Goal: Task Accomplishment & Management: Complete application form

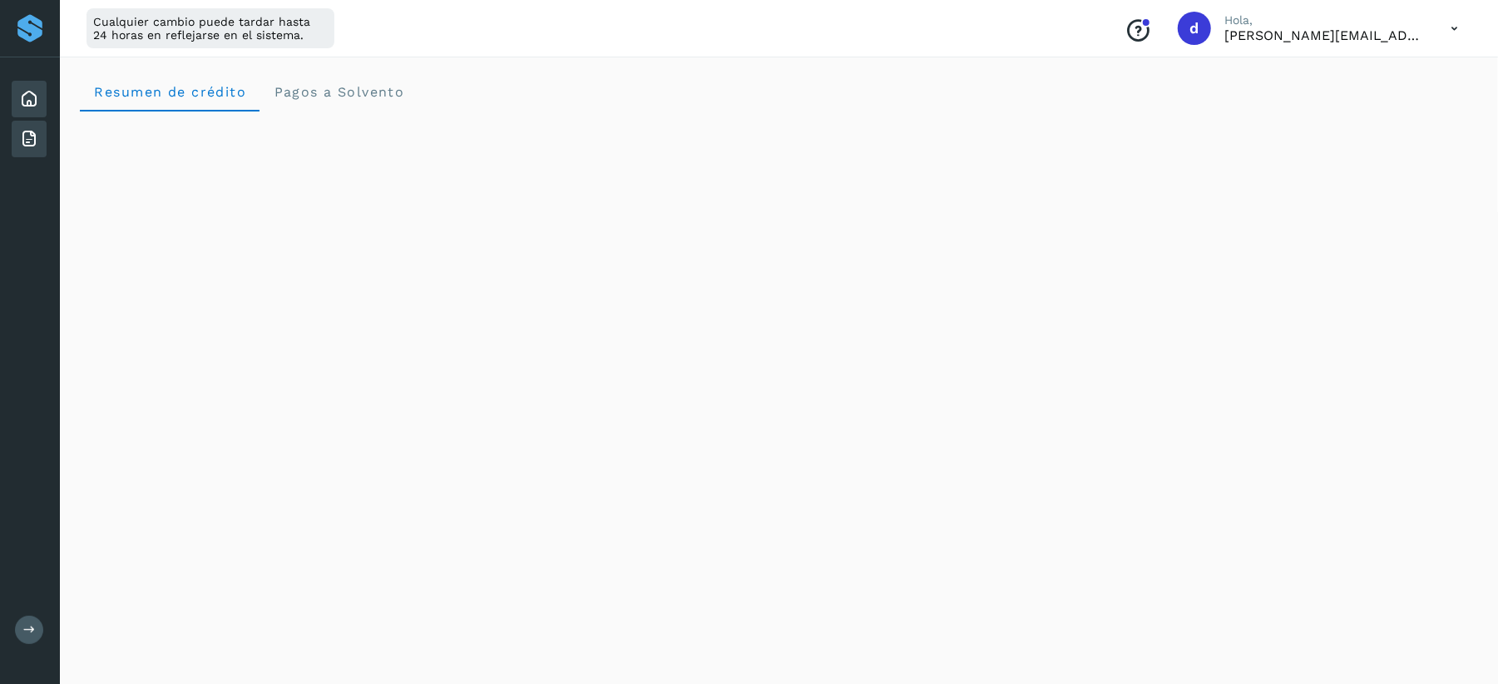
click at [42, 135] on div "Facturas" at bounding box center [29, 139] width 35 height 37
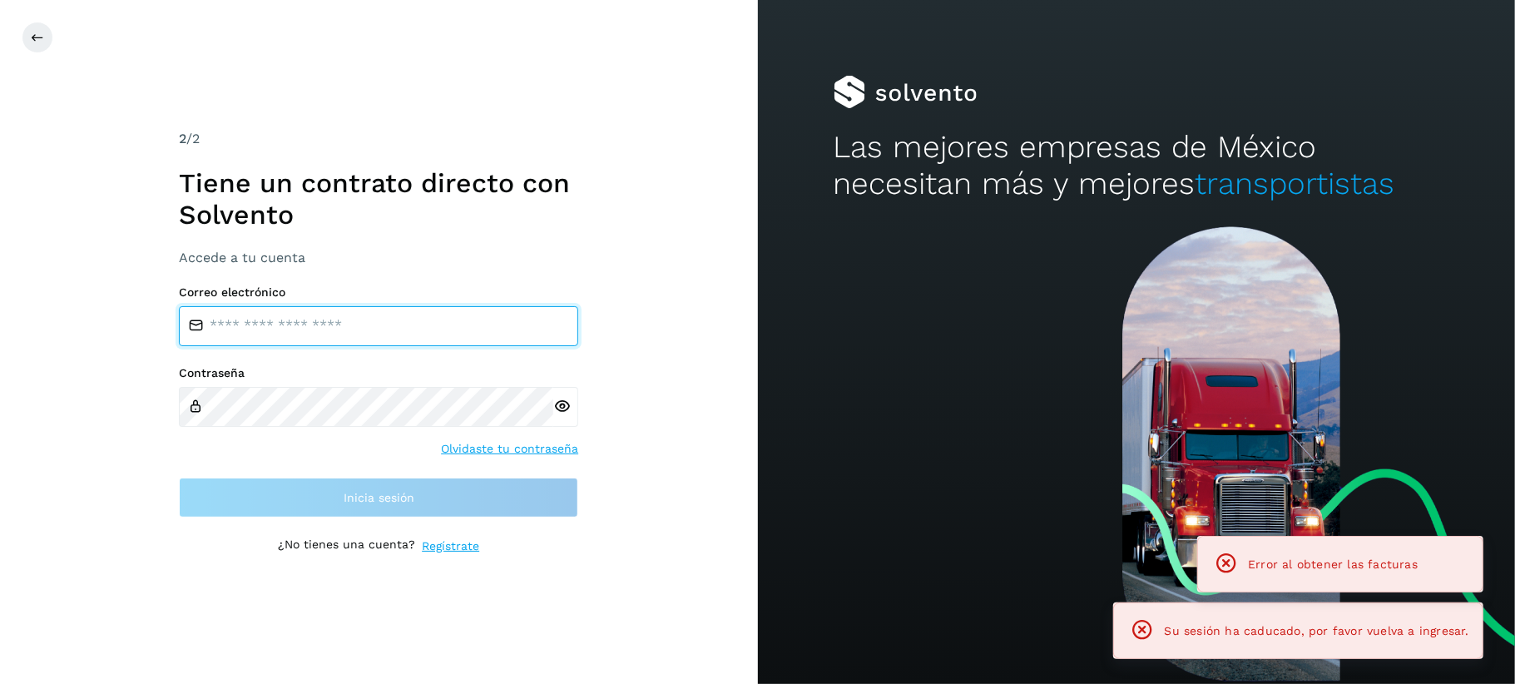
type input "**********"
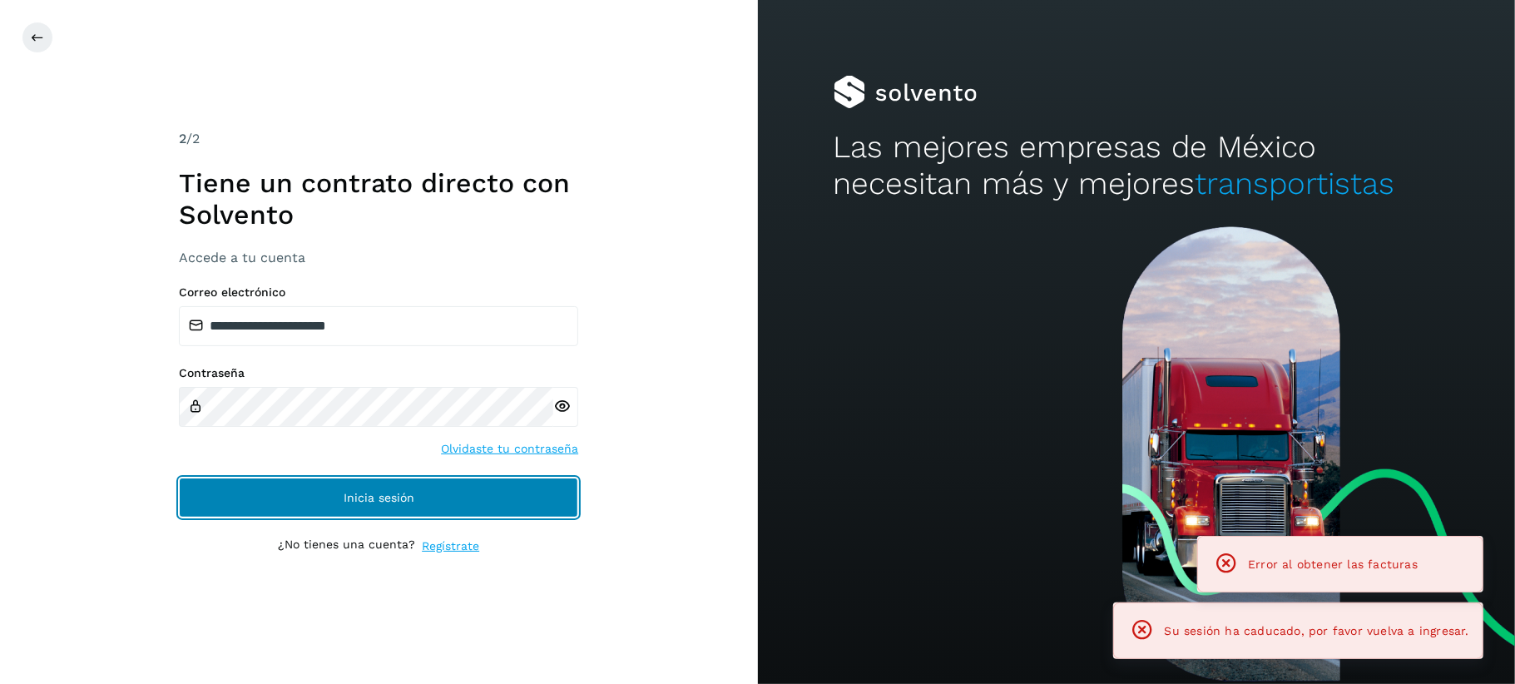
click at [443, 497] on button "Inicia sesión" at bounding box center [378, 497] width 399 height 40
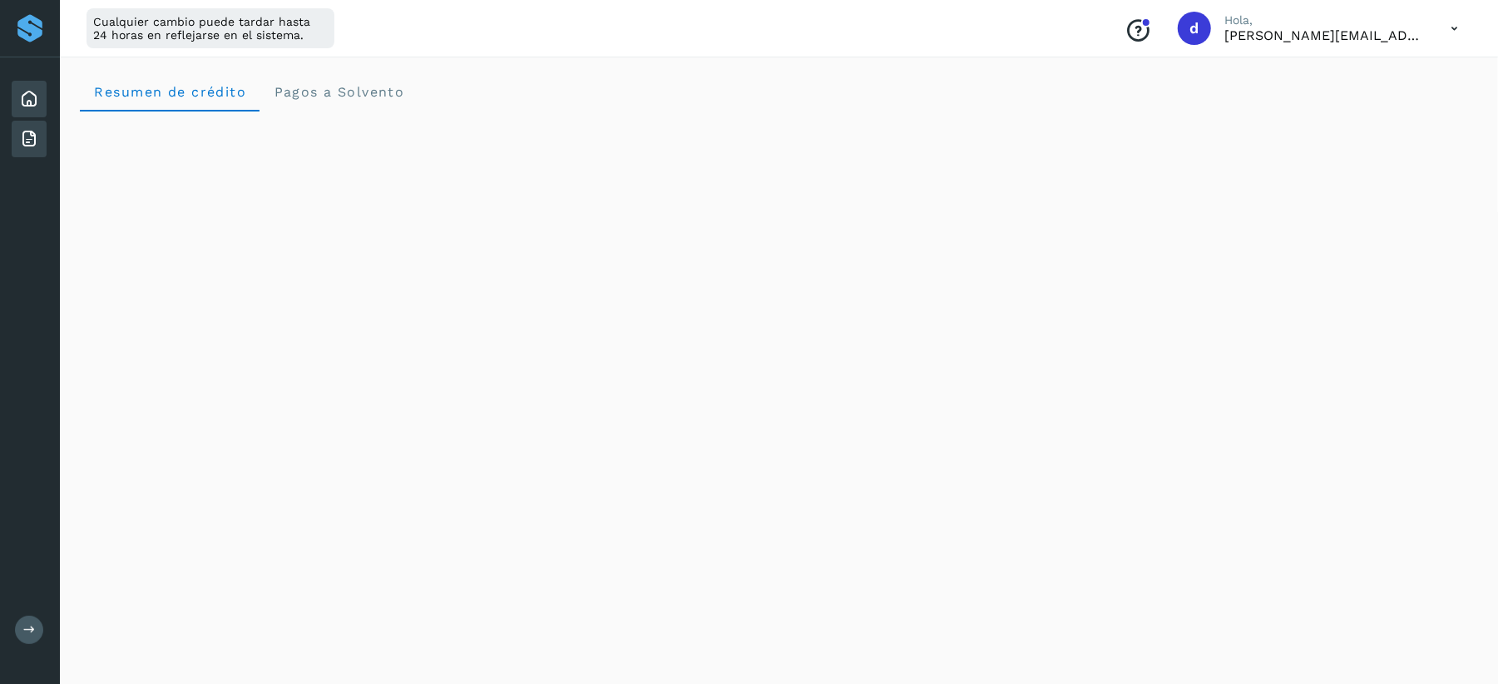
click at [32, 136] on icon at bounding box center [29, 139] width 20 height 20
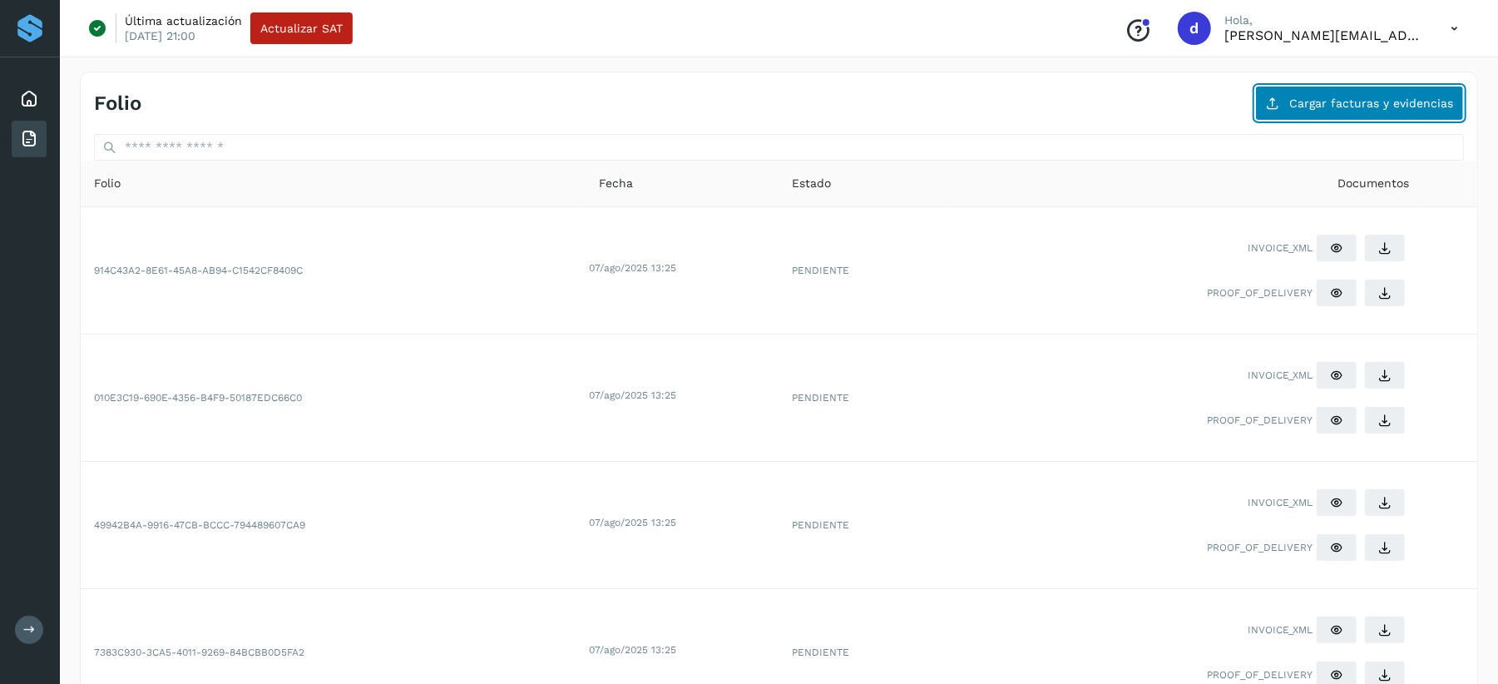
click at [1293, 101] on span "Cargar facturas y evidencias" at bounding box center [1371, 103] width 164 height 12
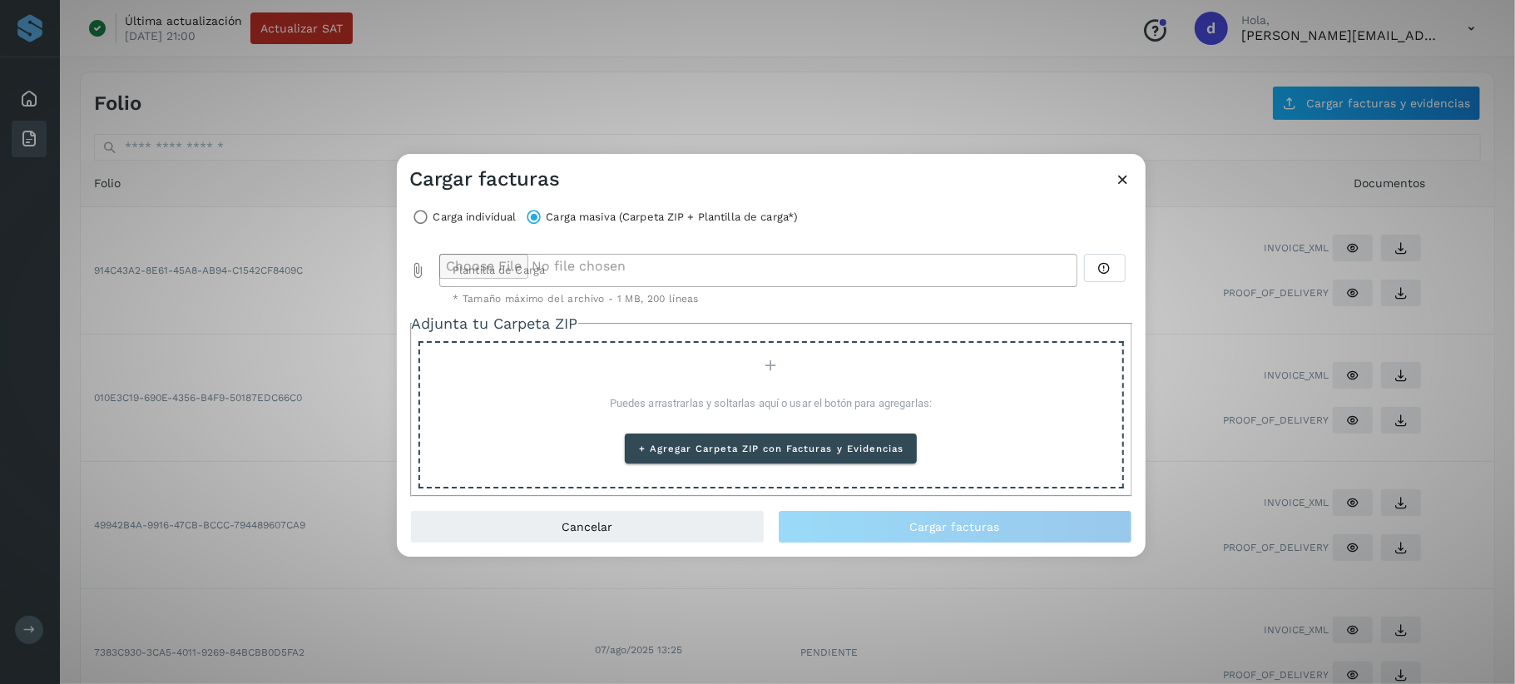
click at [419, 271] on icon "Plantilla de Carga prepended action" at bounding box center [418, 270] width 17 height 17
type input "**********"
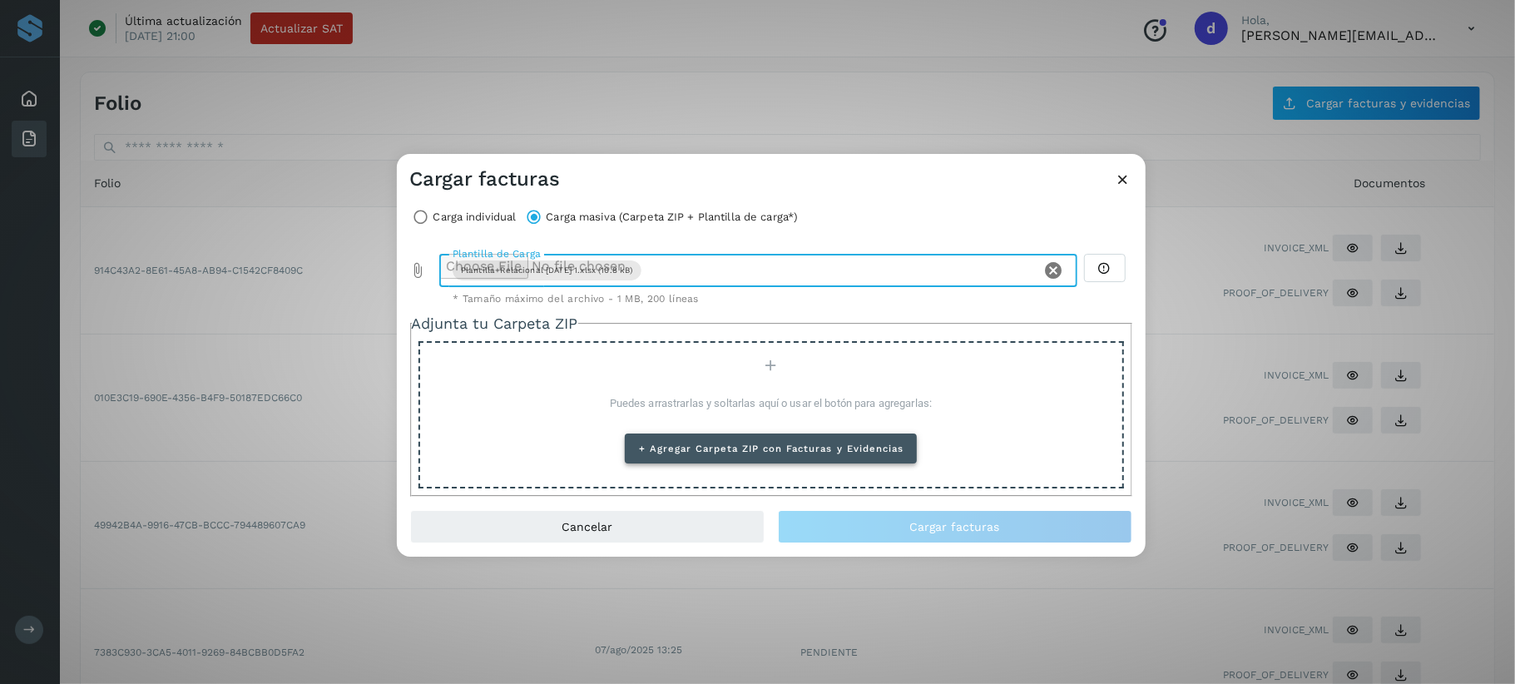
click at [827, 446] on span "+ Agregar Carpeta ZIP con Facturas y Evidencias" at bounding box center [770, 449] width 265 height 12
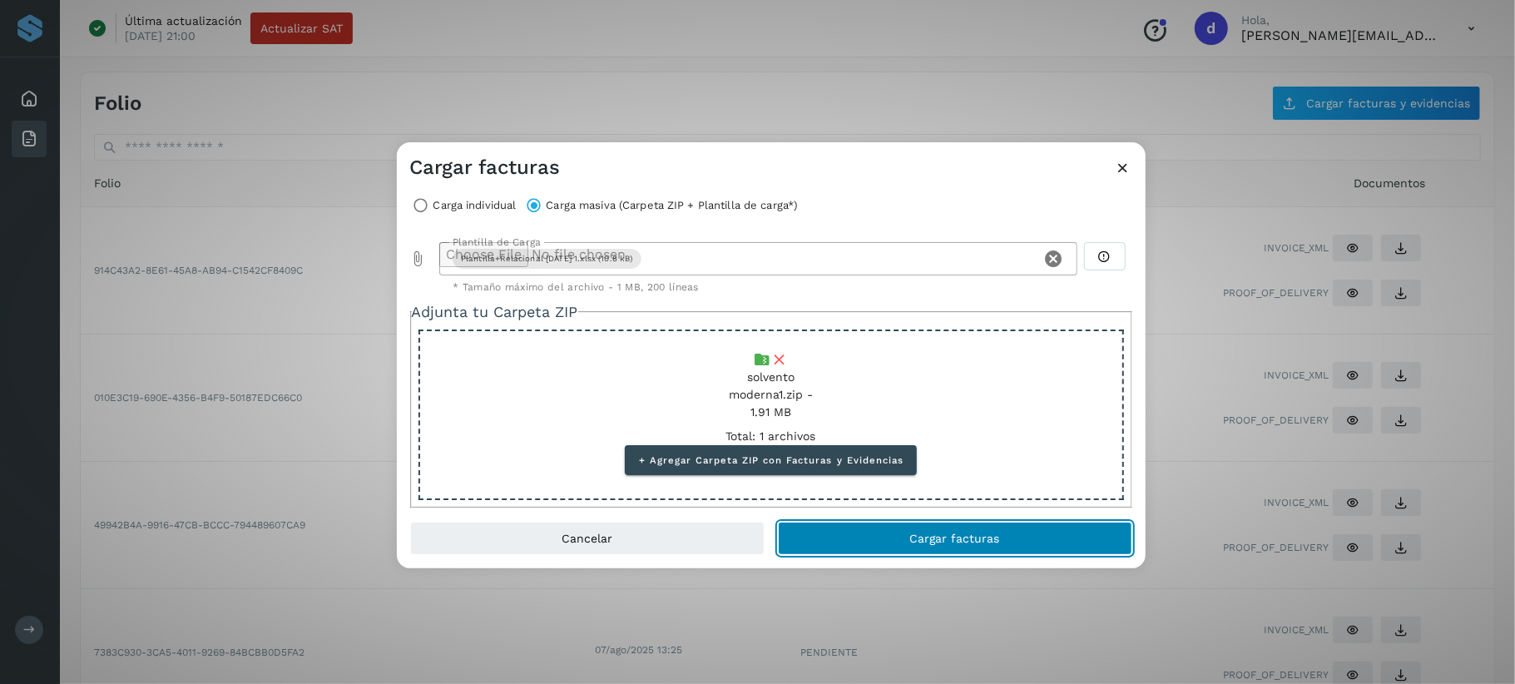
click at [1038, 542] on button "Cargar facturas" at bounding box center [955, 538] width 354 height 33
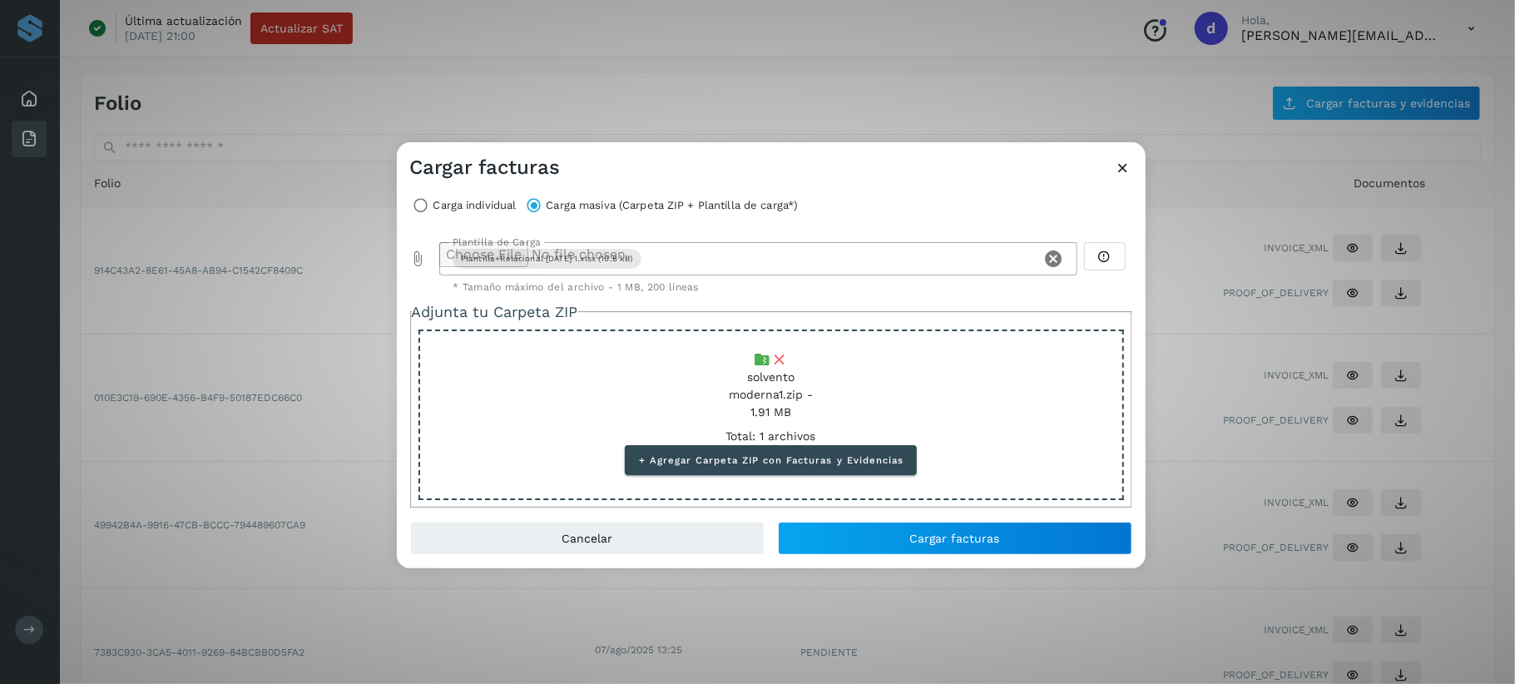
click at [1125, 173] on icon at bounding box center [1123, 167] width 17 height 17
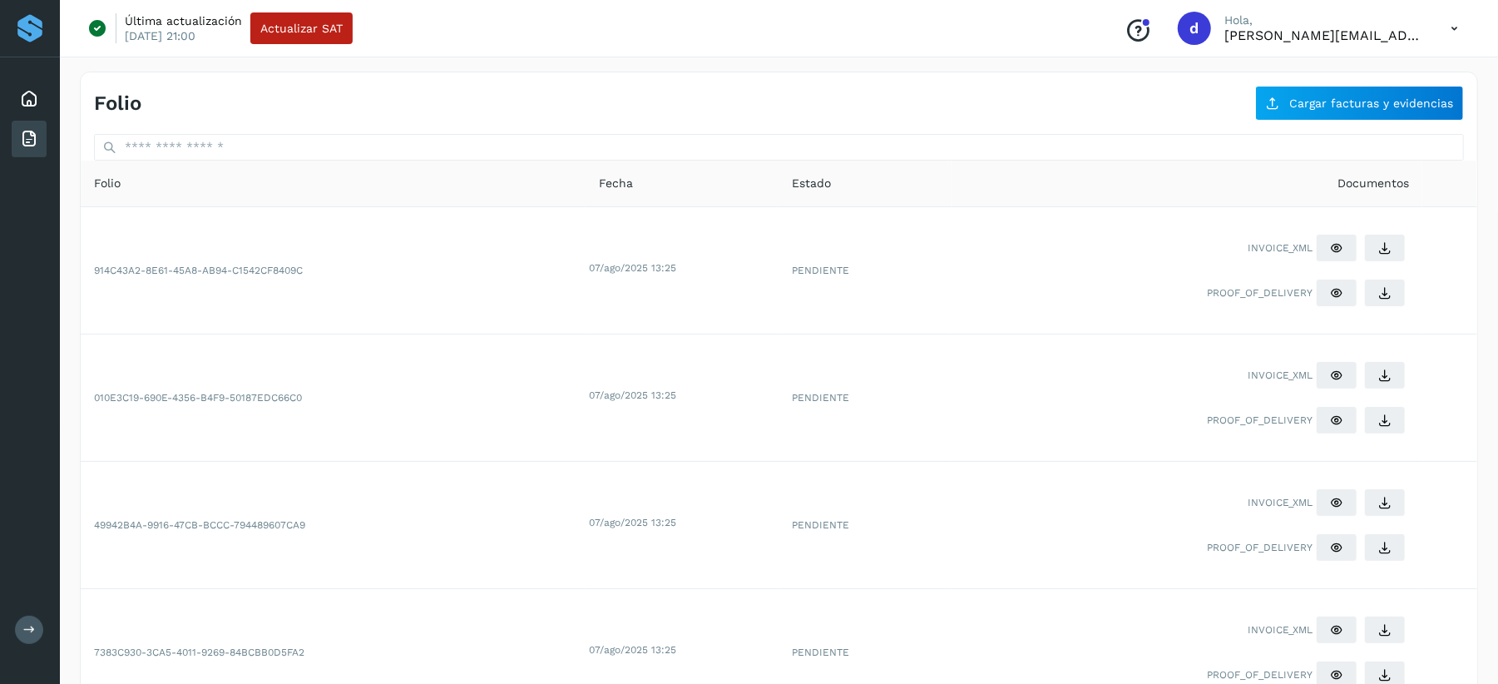
click at [1378, 35] on p "[PERSON_NAME][EMAIL_ADDRESS][PERSON_NAME][DOMAIN_NAME]" at bounding box center [1324, 35] width 200 height 16
click at [1455, 24] on icon at bounding box center [1454, 29] width 34 height 34
click at [1325, 114] on div "Cerrar sesión" at bounding box center [1372, 107] width 198 height 32
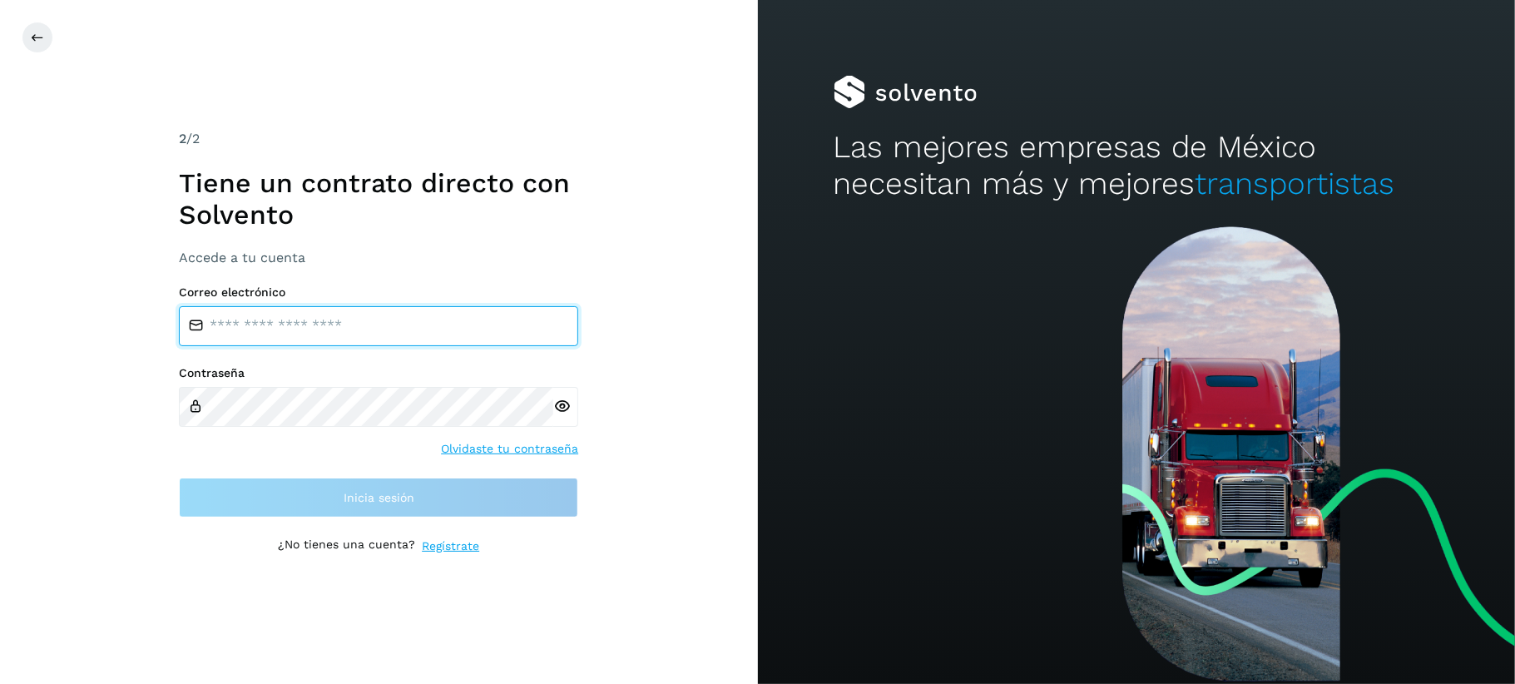
type input "**********"
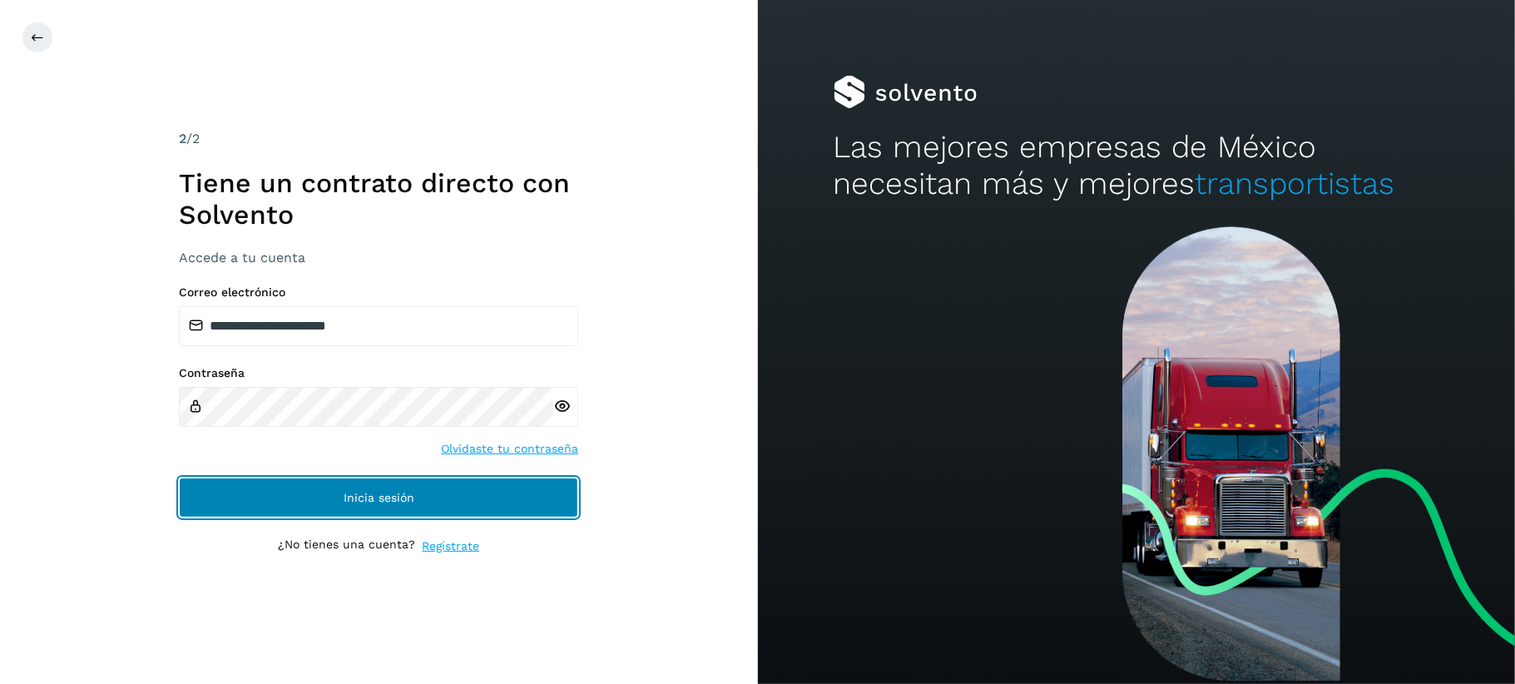
click at [304, 501] on button "Inicia sesión" at bounding box center [378, 497] width 399 height 40
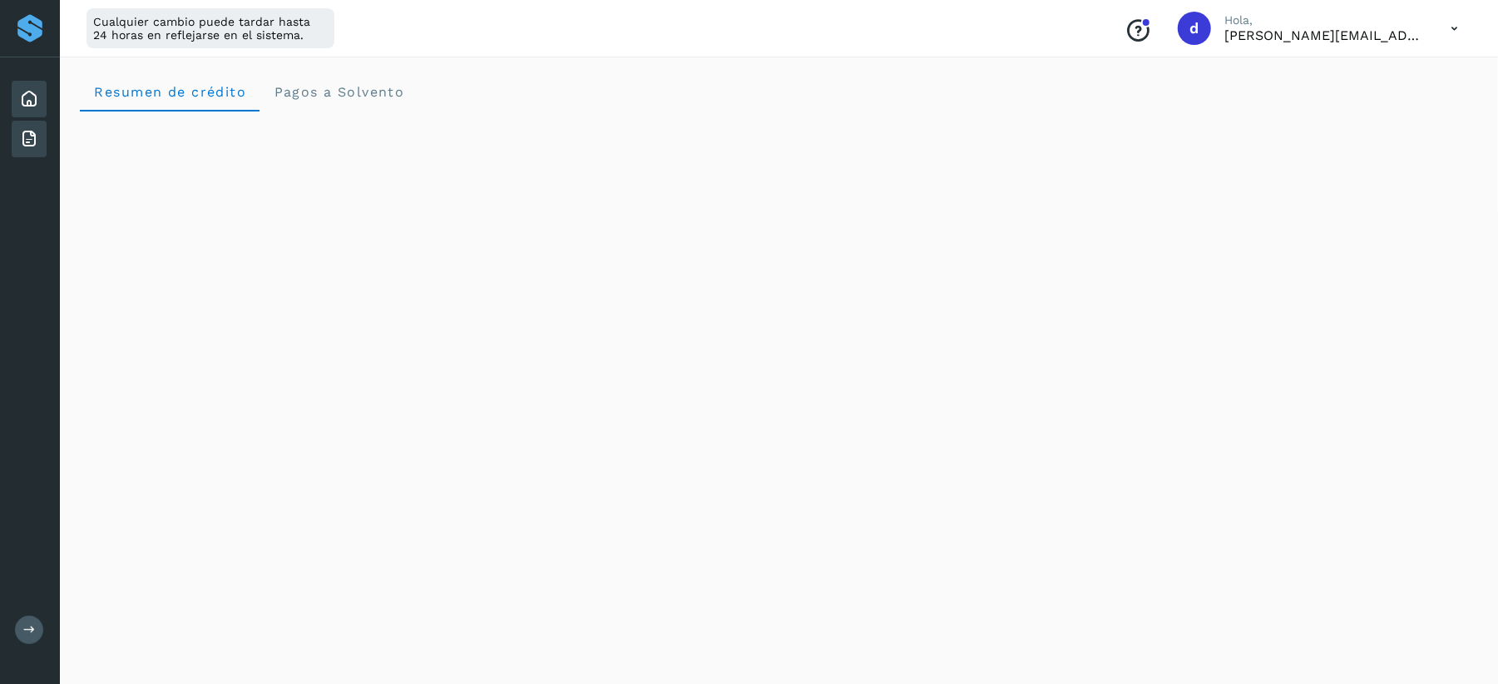
click at [34, 133] on icon at bounding box center [29, 139] width 20 height 20
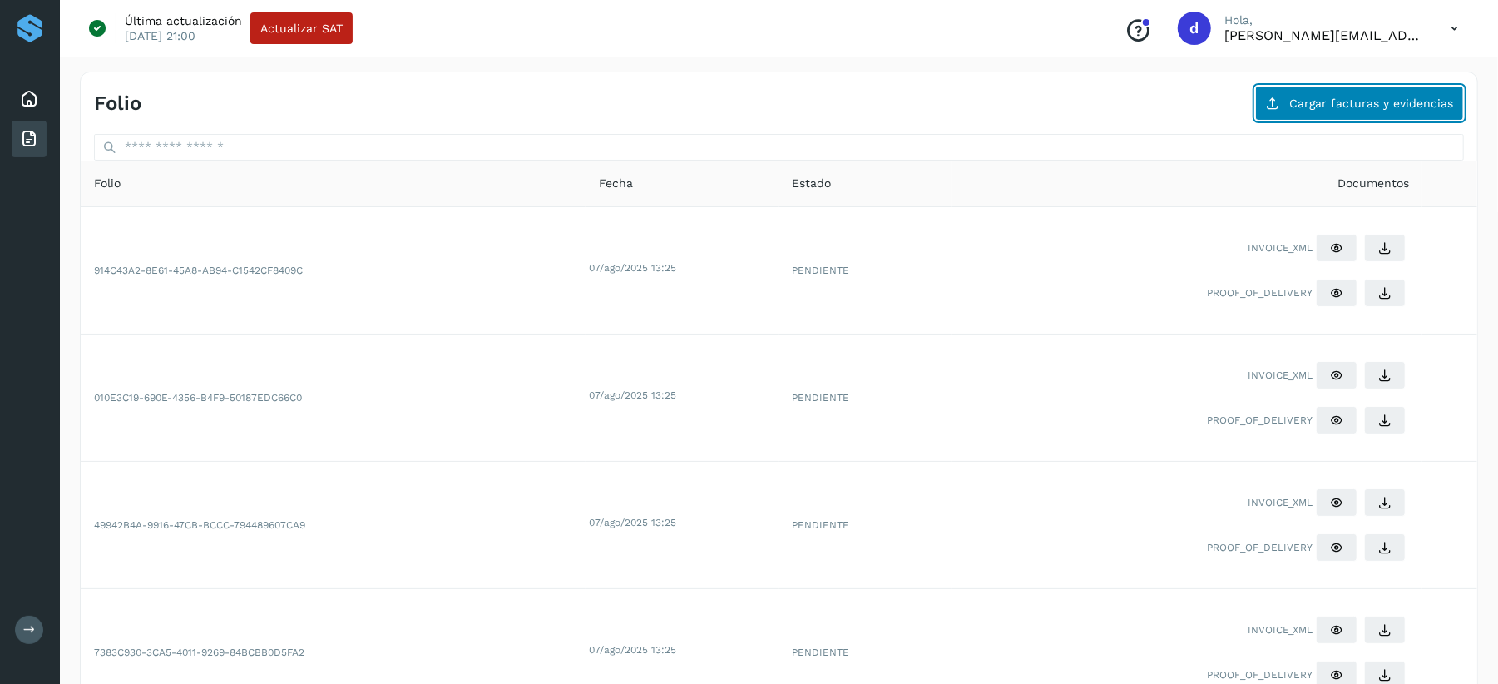
click at [1285, 104] on button "Cargar facturas y evidencias" at bounding box center [1359, 103] width 209 height 35
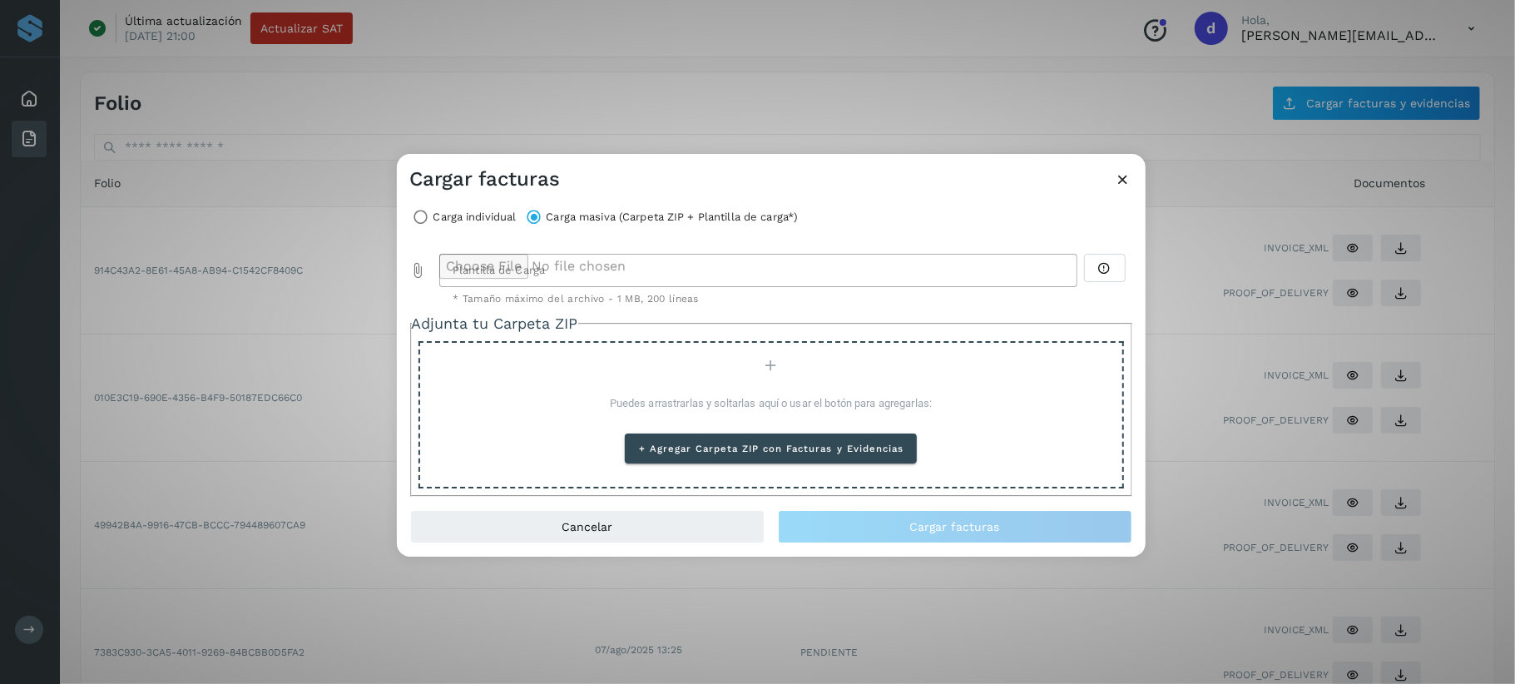
click at [423, 265] on icon "Plantilla de Carga prepended action" at bounding box center [418, 270] width 17 height 17
type input "**********"
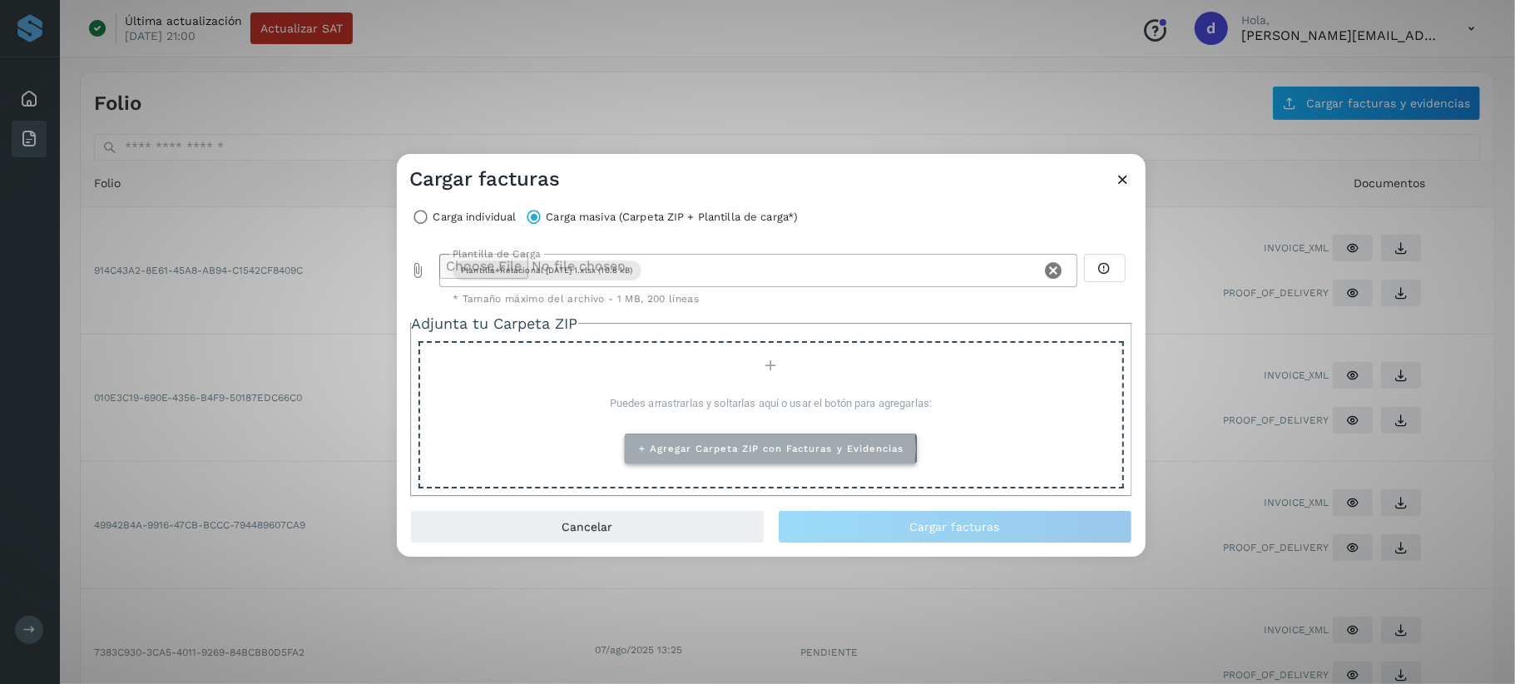
click at [747, 446] on span "+ Agregar Carpeta ZIP con Facturas y Evidencias" at bounding box center [770, 449] width 265 height 12
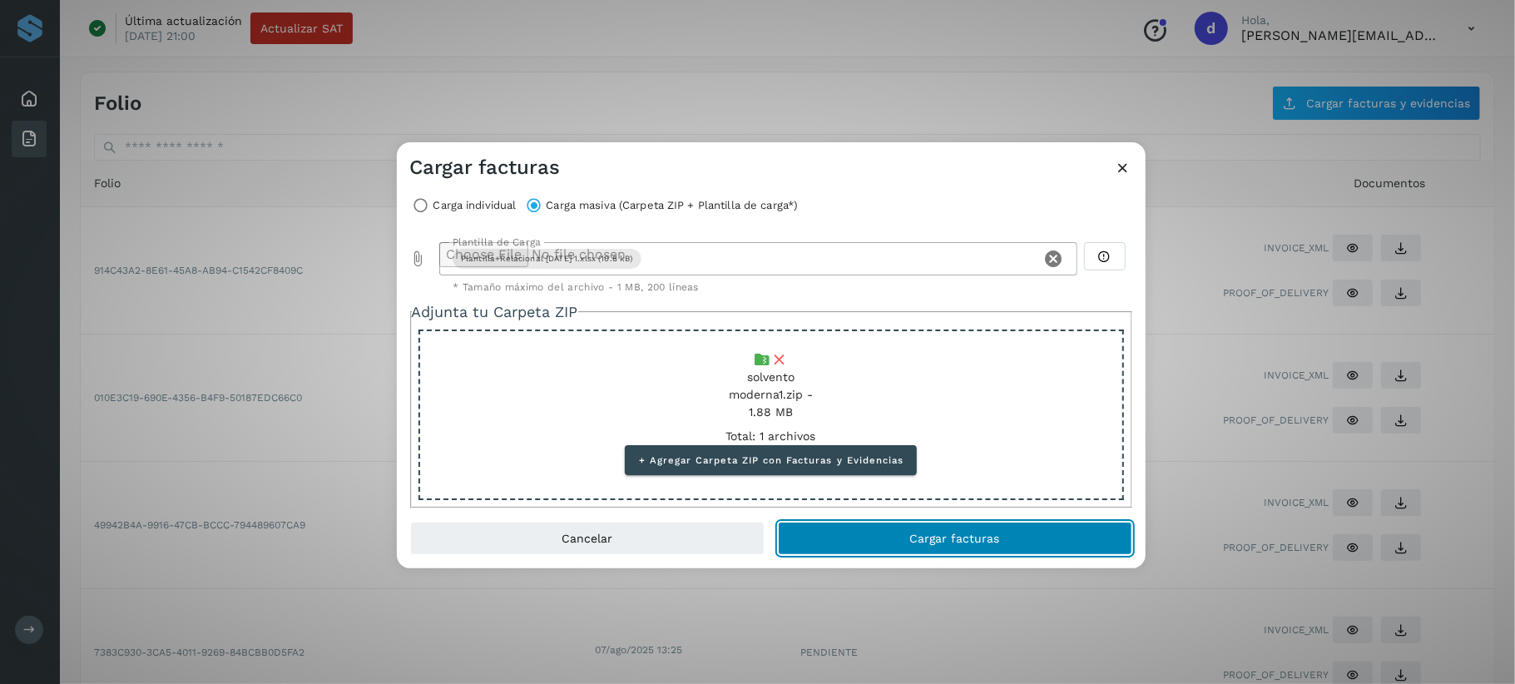
click at [918, 542] on span "Cargar facturas" at bounding box center [955, 538] width 90 height 12
click at [996, 532] on span "Cargar facturas" at bounding box center [955, 538] width 90 height 12
click at [978, 540] on span "Cargar facturas" at bounding box center [955, 538] width 90 height 12
click at [909, 540] on button "Cargar facturas" at bounding box center [955, 538] width 354 height 33
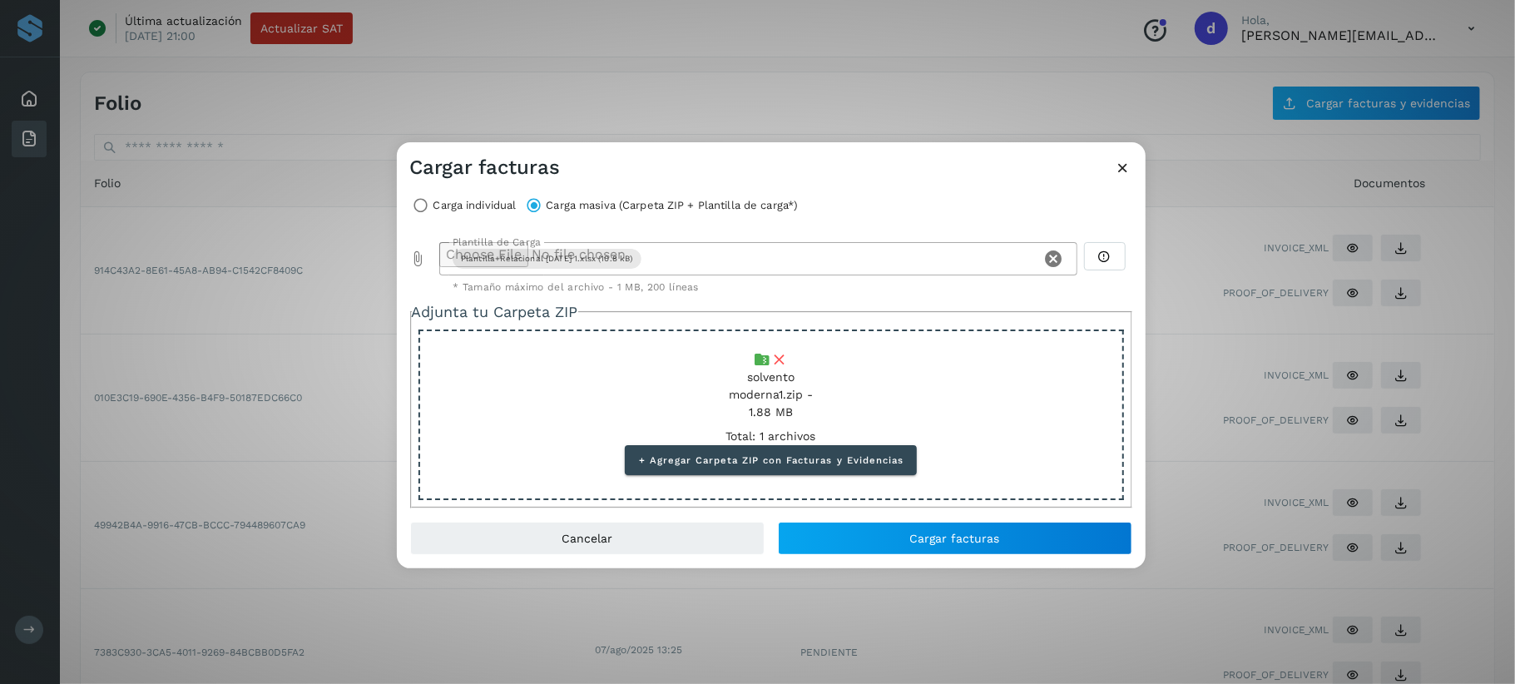
click at [1119, 156] on div "Cargar facturas" at bounding box center [771, 161] width 749 height 38
click at [1139, 167] on div "Cargar facturas" at bounding box center [771, 161] width 749 height 38
click at [1126, 165] on icon at bounding box center [1123, 167] width 17 height 17
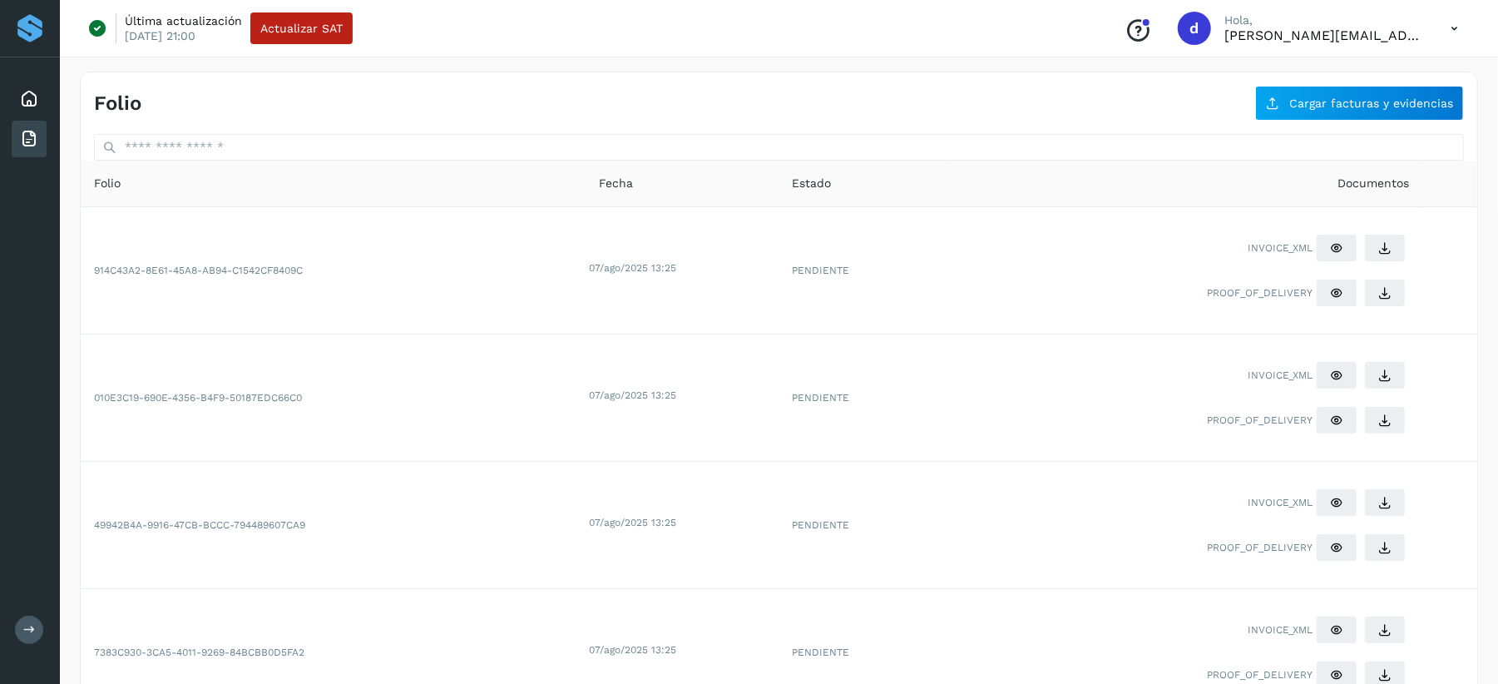
click at [38, 136] on icon at bounding box center [29, 139] width 20 height 20
click at [1306, 101] on span "Cargar facturas y evidencias" at bounding box center [1371, 103] width 164 height 12
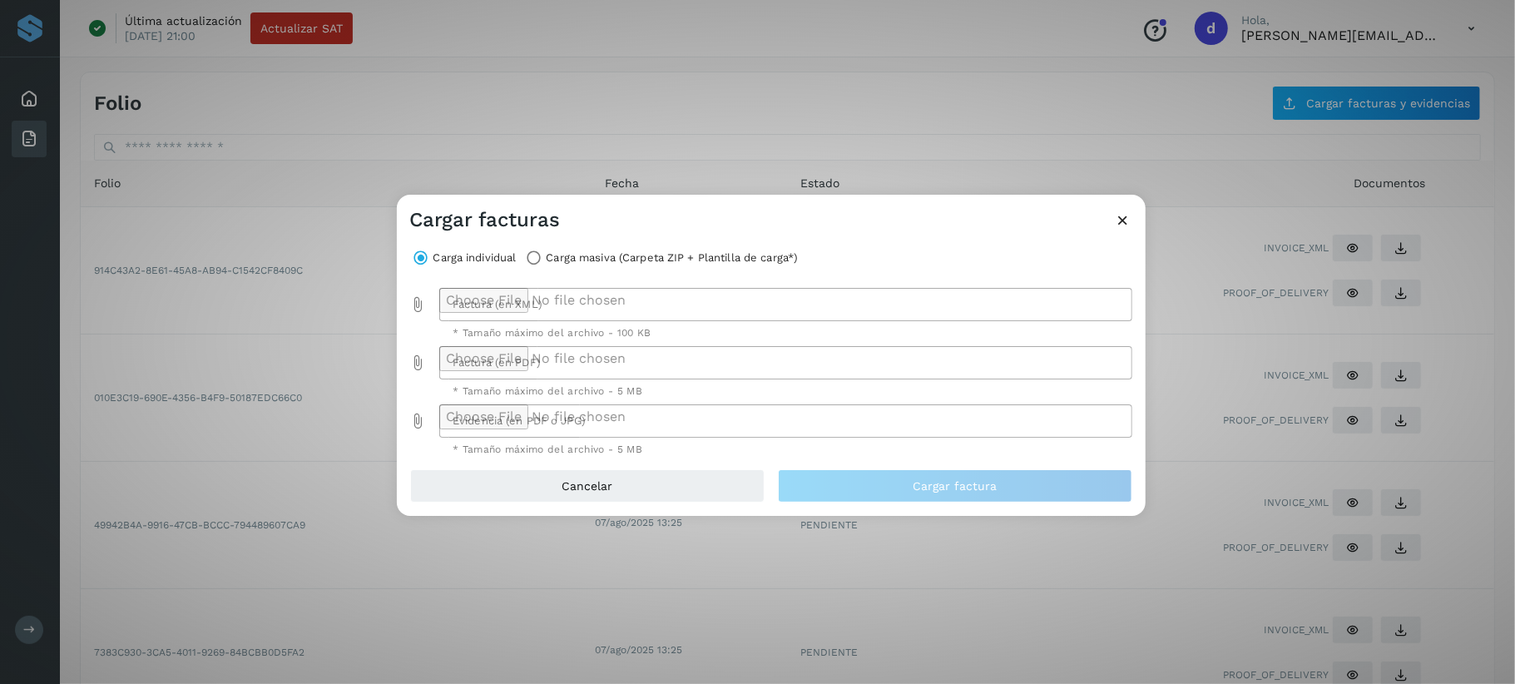
click at [419, 293] on div at bounding box center [418, 304] width 17 height 33
click at [419, 300] on icon "Factura (en XML) prepended action" at bounding box center [418, 304] width 17 height 17
type input "**********"
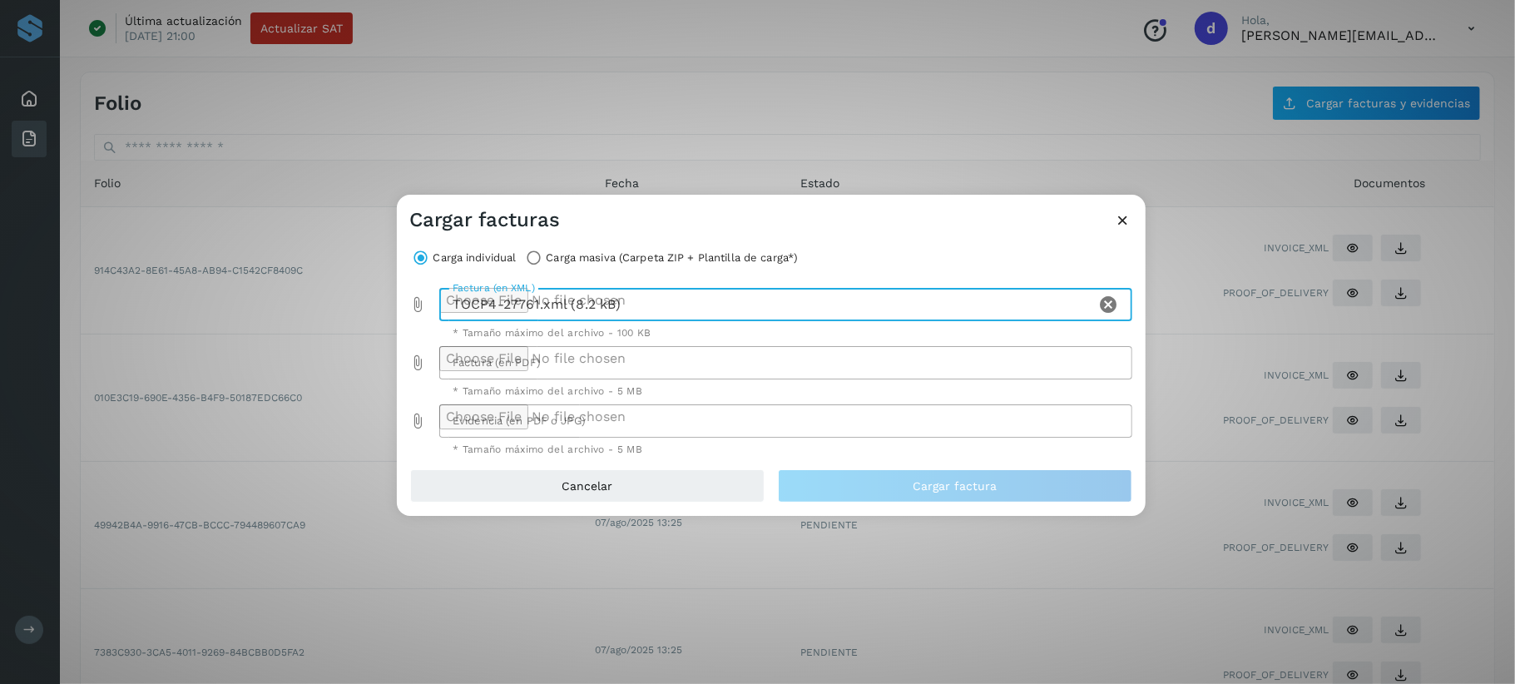
click at [421, 359] on icon "Factura (en PDF) prepended action" at bounding box center [418, 362] width 17 height 17
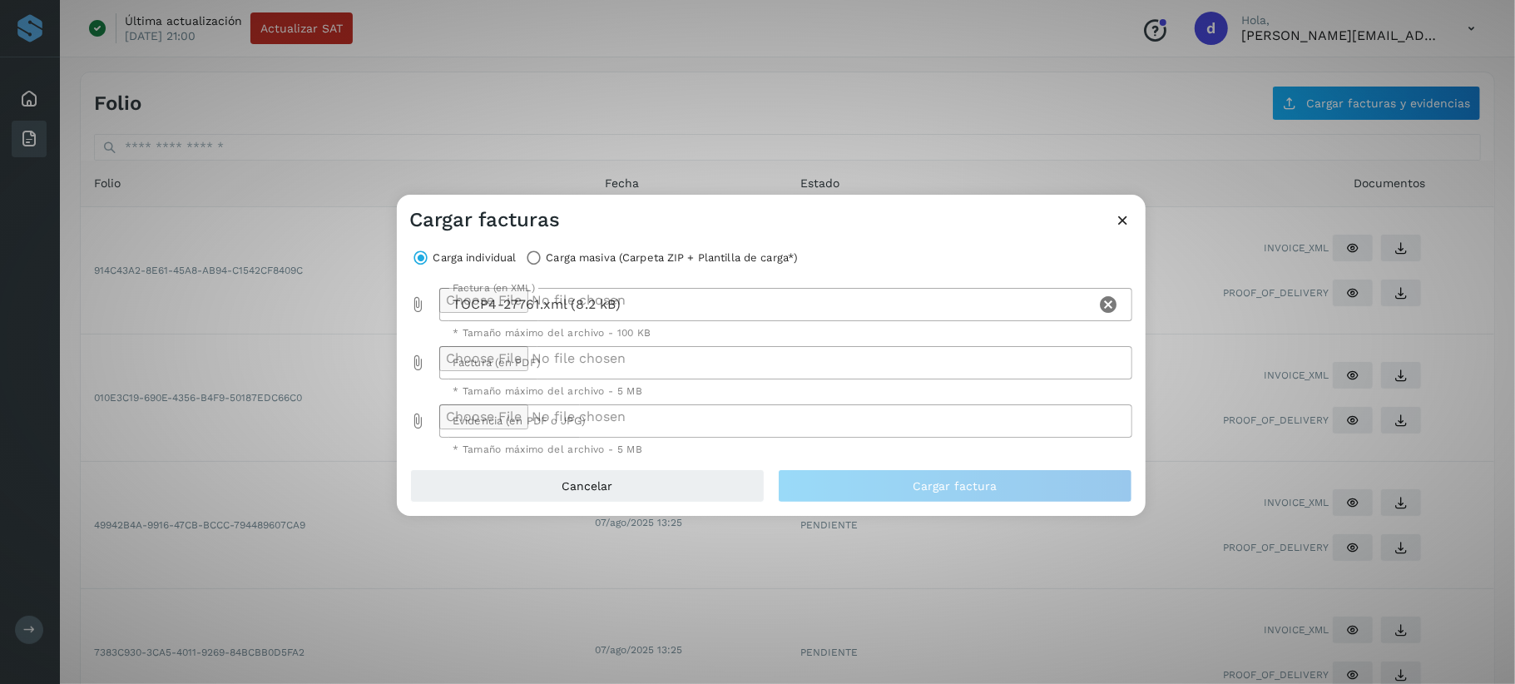
type input "**********"
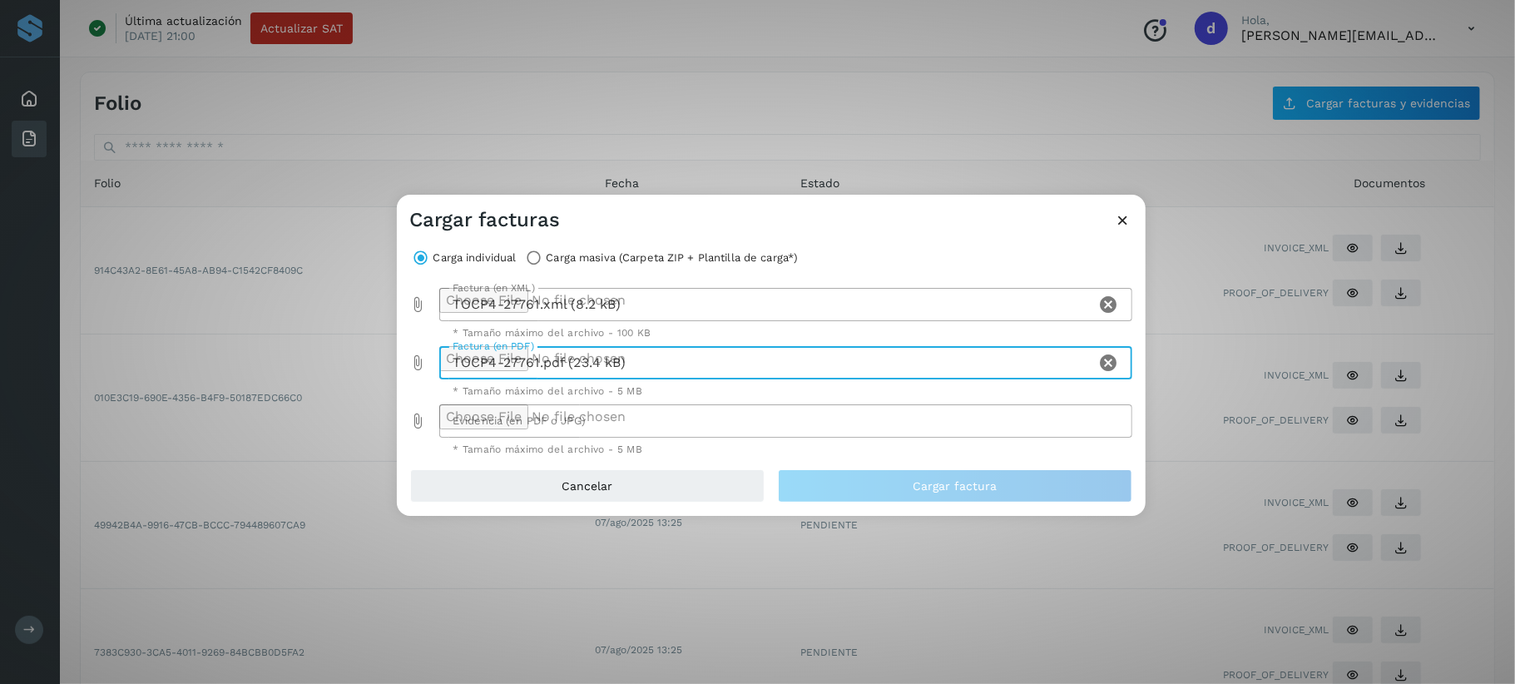
click at [420, 417] on icon "Evidencia (en PDF o JPG) prepended action" at bounding box center [418, 421] width 17 height 17
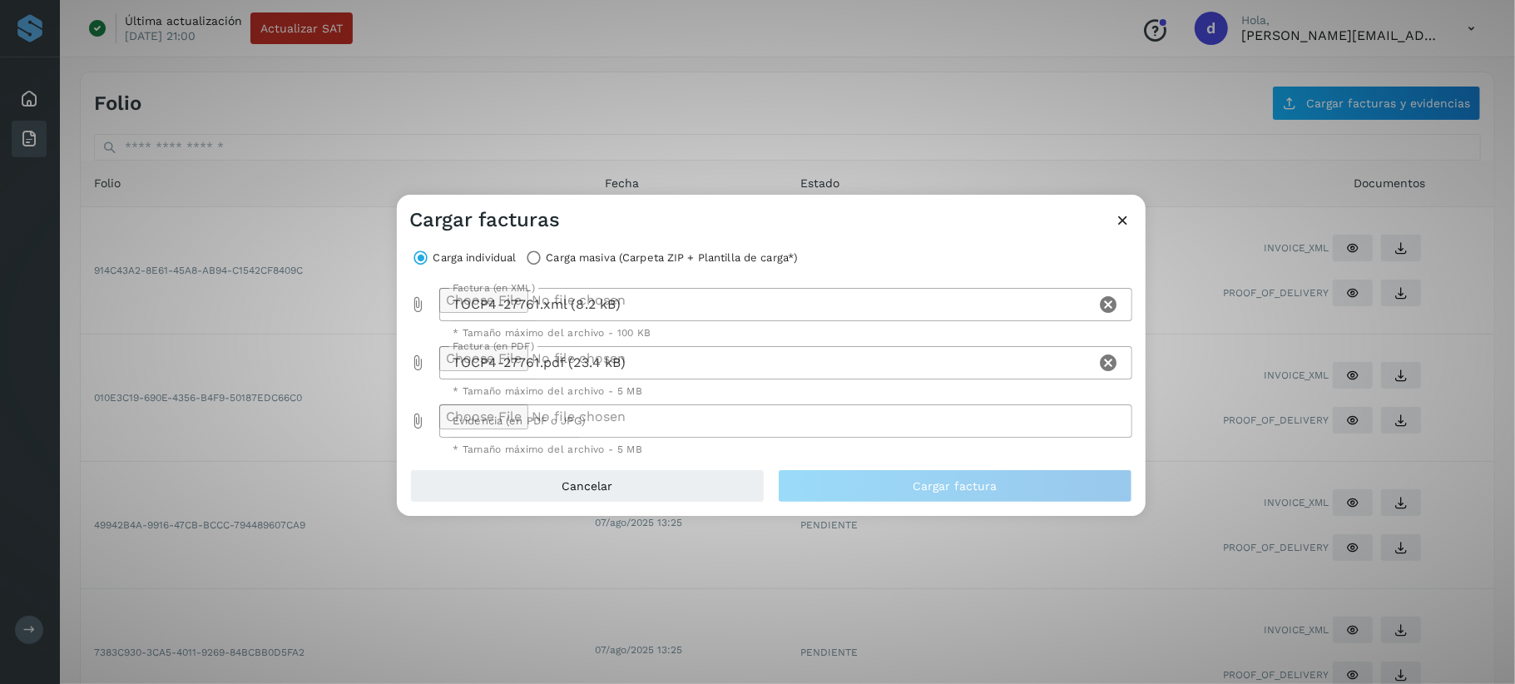
type input "**********"
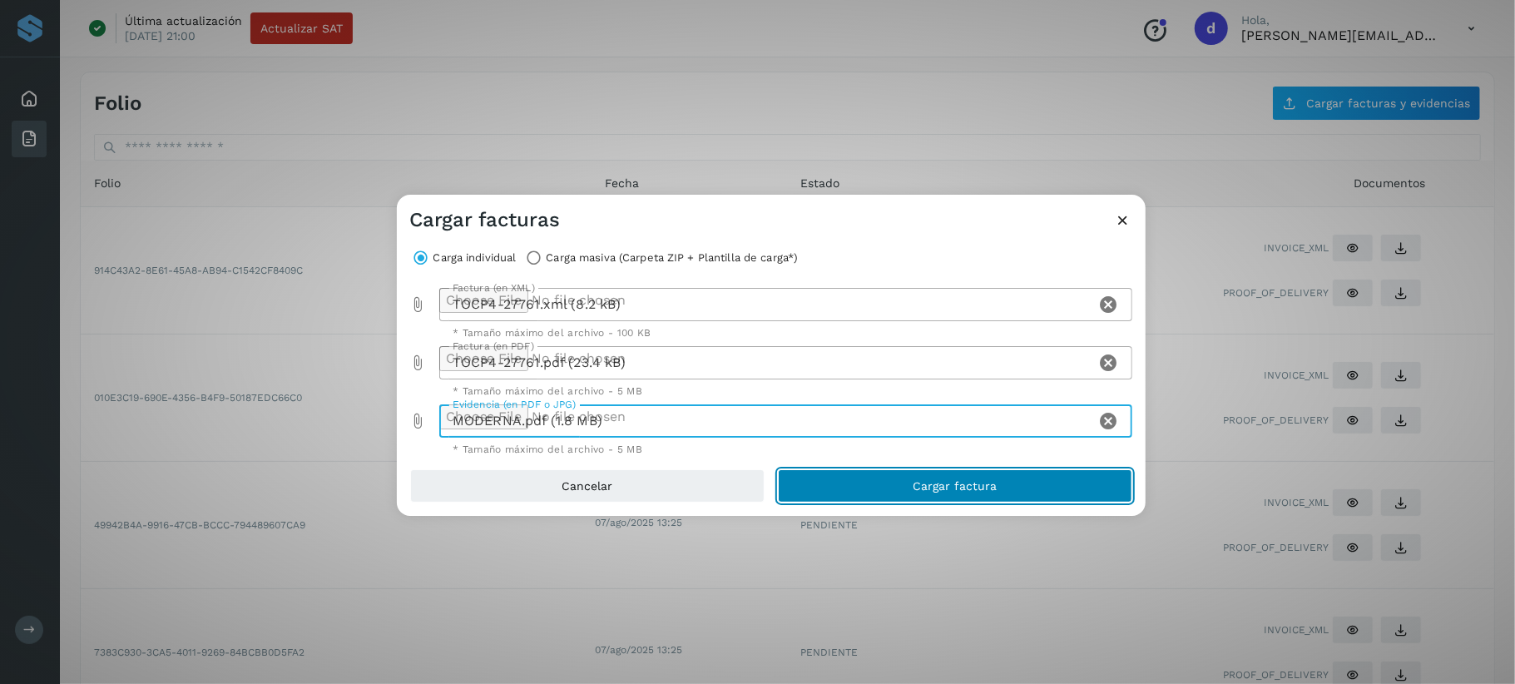
click at [942, 491] on span "Cargar factura" at bounding box center [954, 486] width 84 height 12
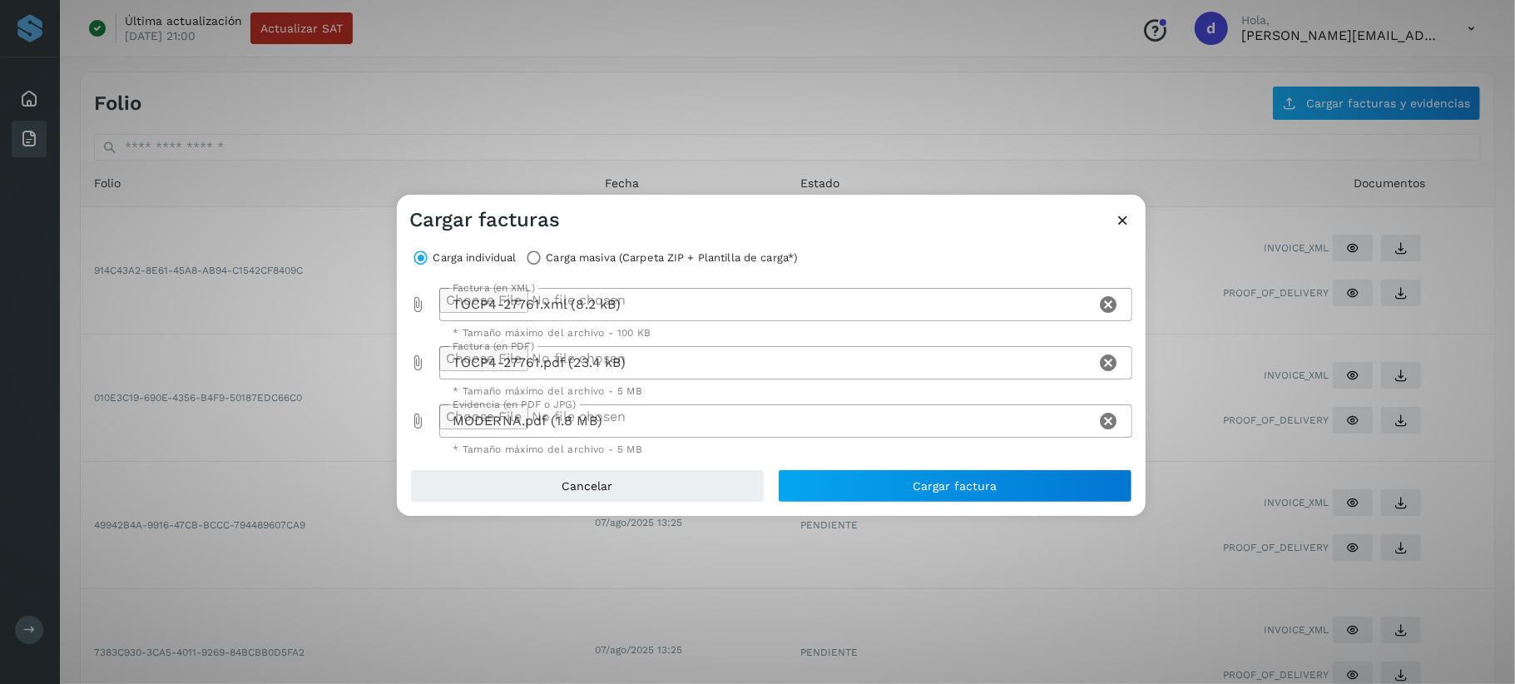
click at [1133, 225] on div "Cargar facturas" at bounding box center [771, 214] width 749 height 38
click at [423, 299] on icon "Factura (en XML) prepended action" at bounding box center [418, 304] width 17 height 17
type input "**********"
click at [427, 361] on div "Factura (en PDF) TOCP4-27761.pdf (23.4 kB) Factura (en PDF) * Tamaño máximo del…" at bounding box center [771, 372] width 722 height 52
click at [419, 361] on icon "Factura (en PDF) prepended action" at bounding box center [418, 362] width 17 height 17
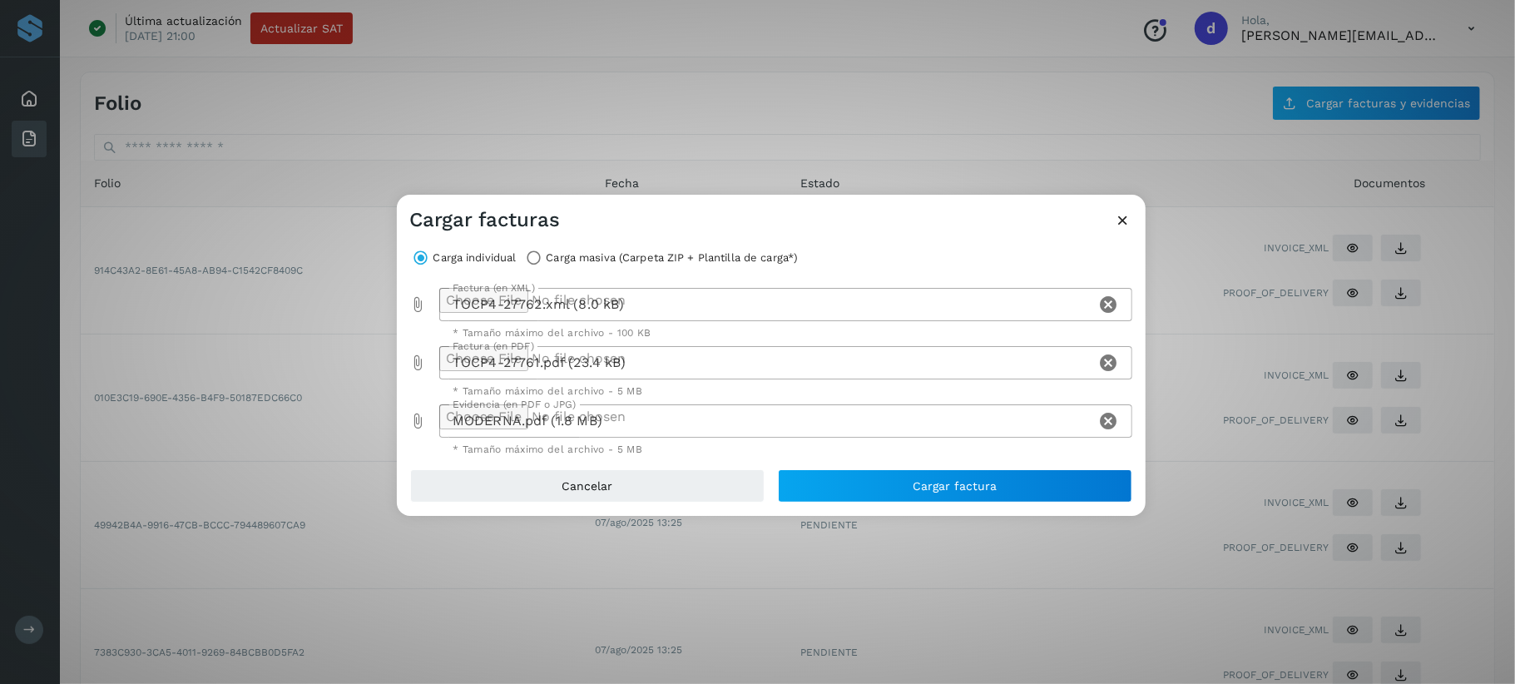
type input "**********"
click at [421, 421] on icon "Evidencia (en PDF o JPG) prepended action" at bounding box center [418, 421] width 17 height 17
click at [416, 423] on icon "Evidencia (en PDF o JPG) prepended action" at bounding box center [418, 421] width 17 height 17
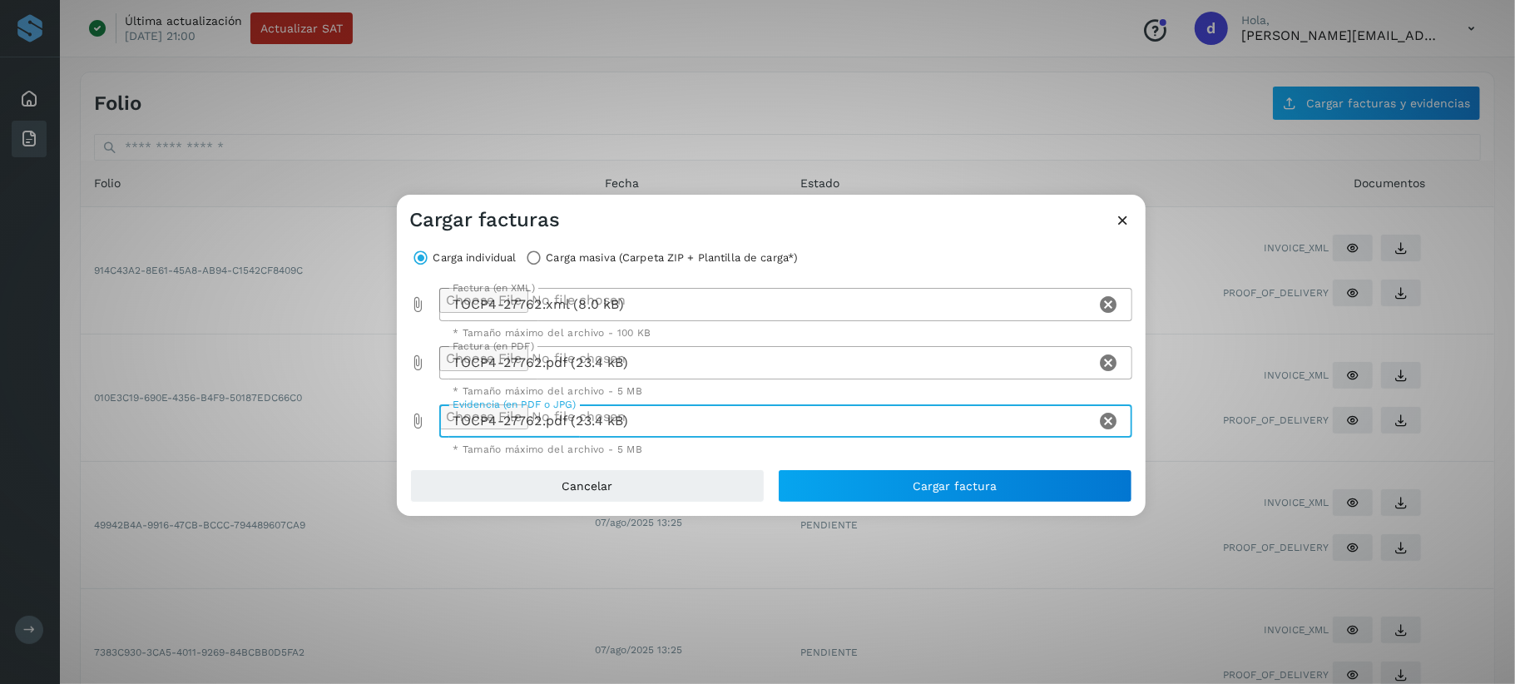
type input "**********"
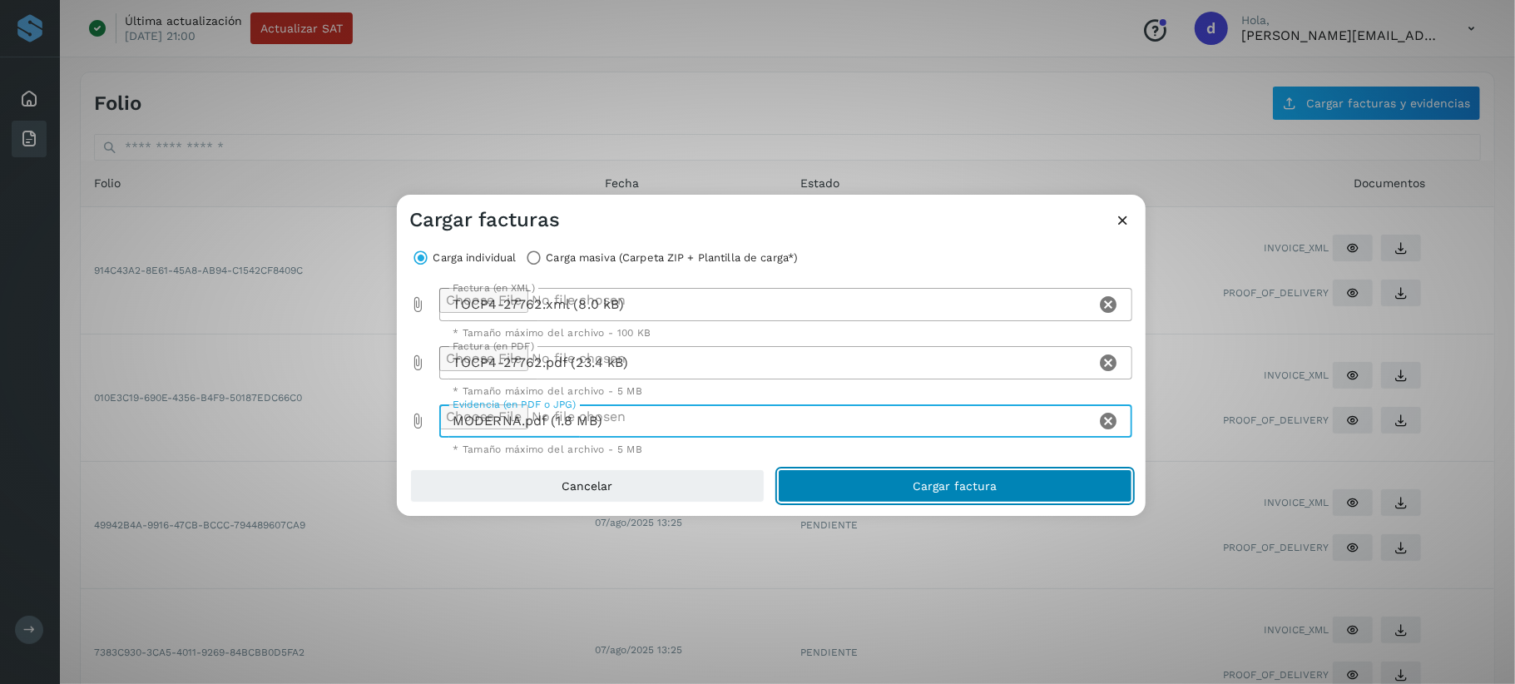
click at [856, 487] on button "Cargar factura" at bounding box center [955, 485] width 354 height 33
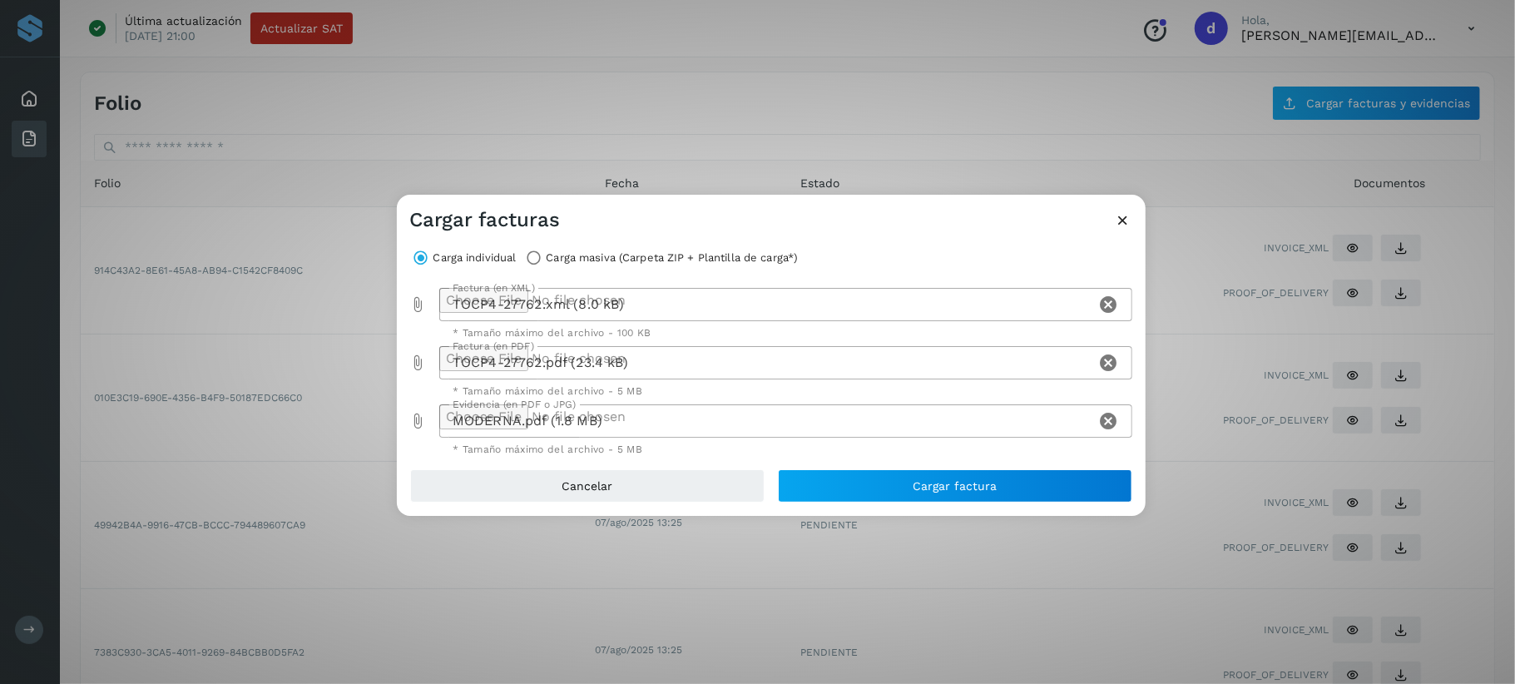
click at [1118, 221] on icon at bounding box center [1123, 219] width 17 height 17
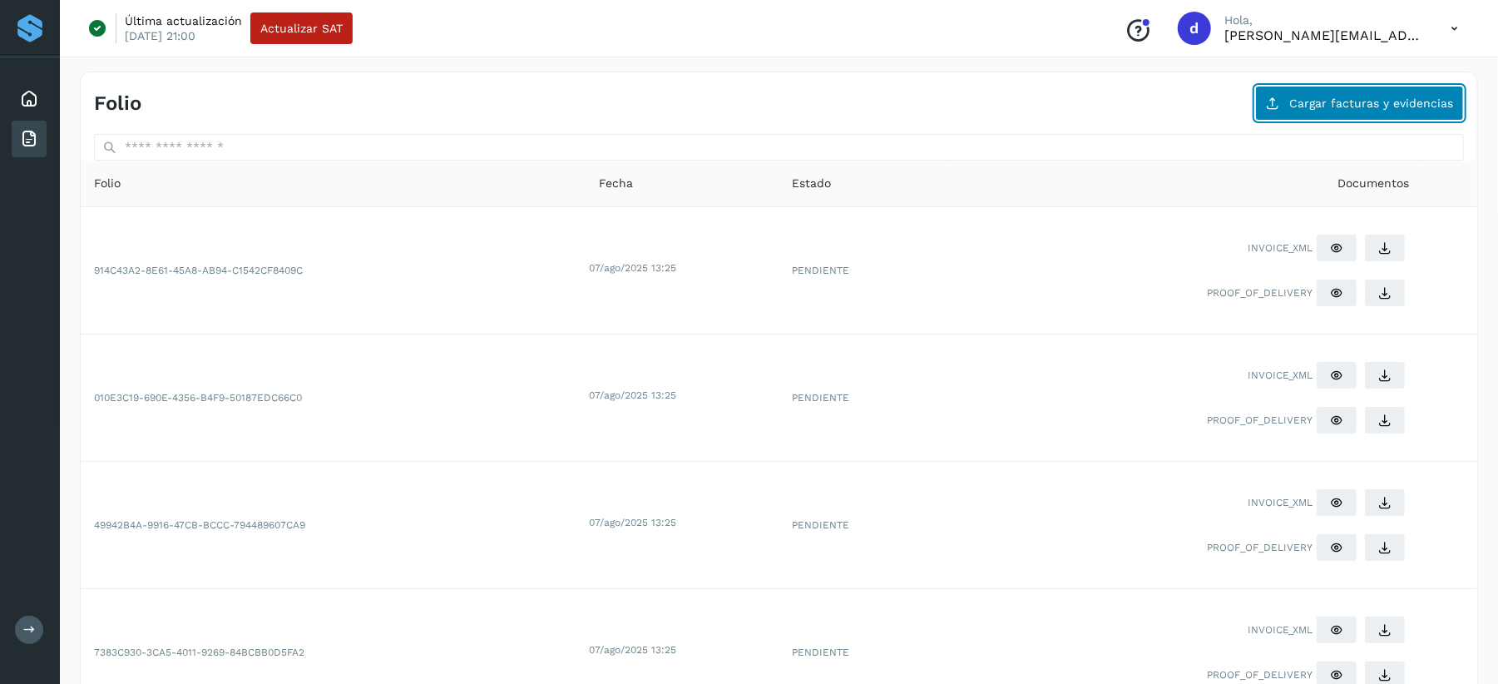
click at [1302, 105] on span "Cargar facturas y evidencias" at bounding box center [1371, 103] width 164 height 12
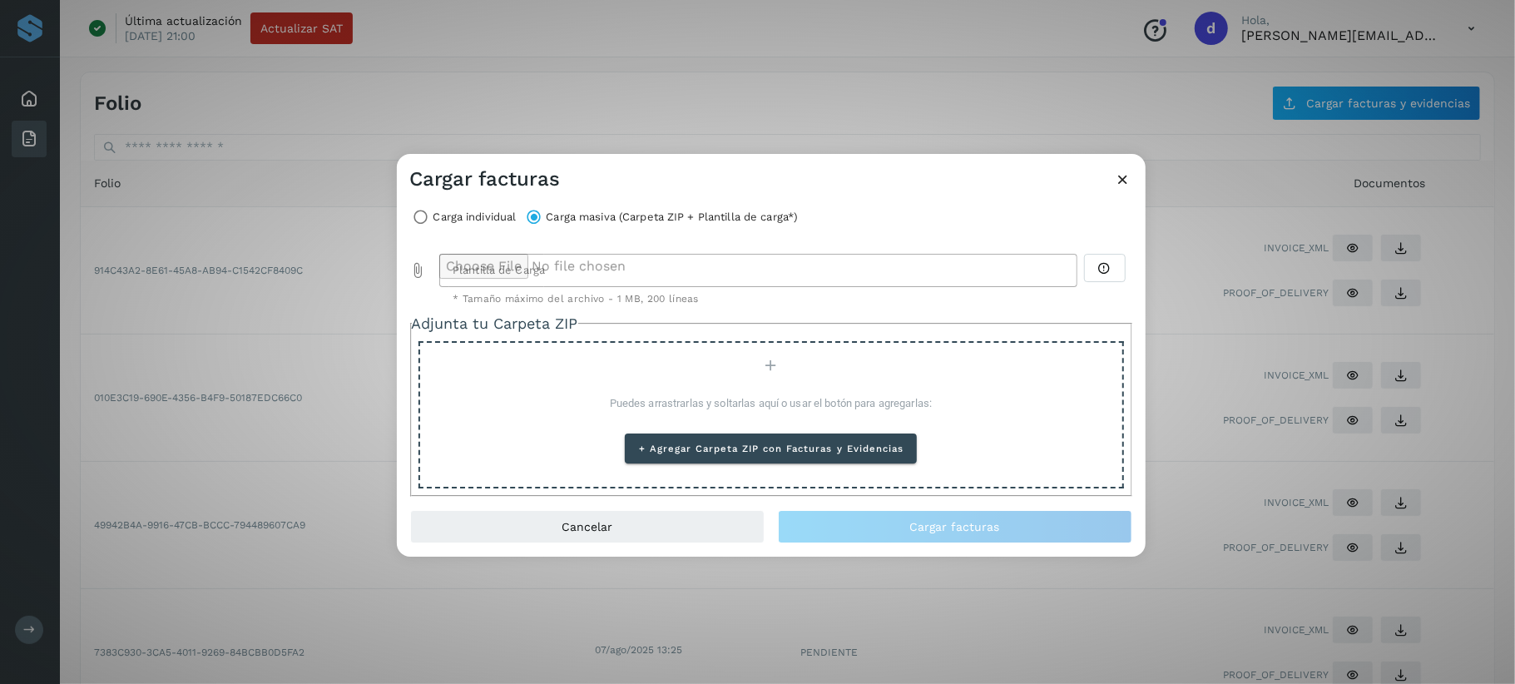
click at [420, 265] on icon "Plantilla de Carga prepended action" at bounding box center [418, 270] width 17 height 17
type input "**********"
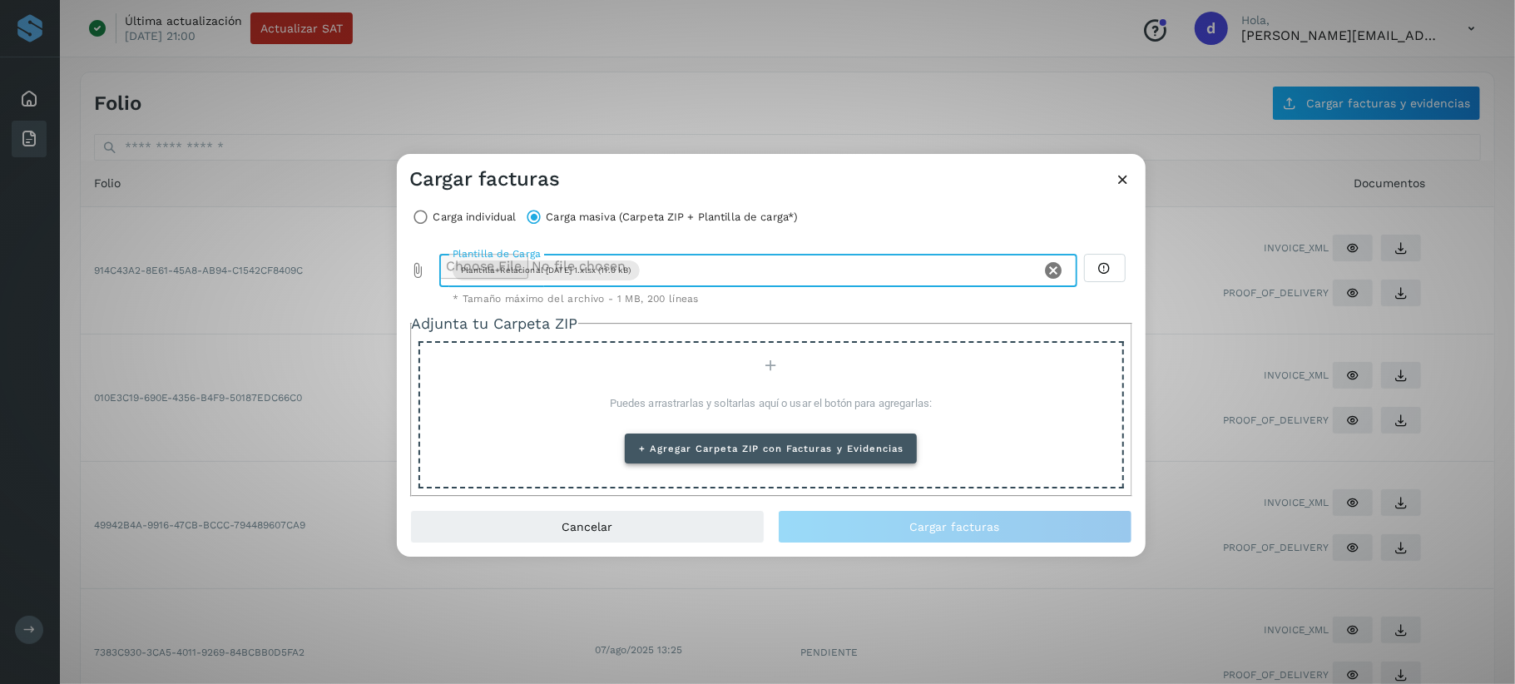
click at [743, 441] on button "+ Agregar Carpeta ZIP con Facturas y Evidencias" at bounding box center [771, 448] width 292 height 30
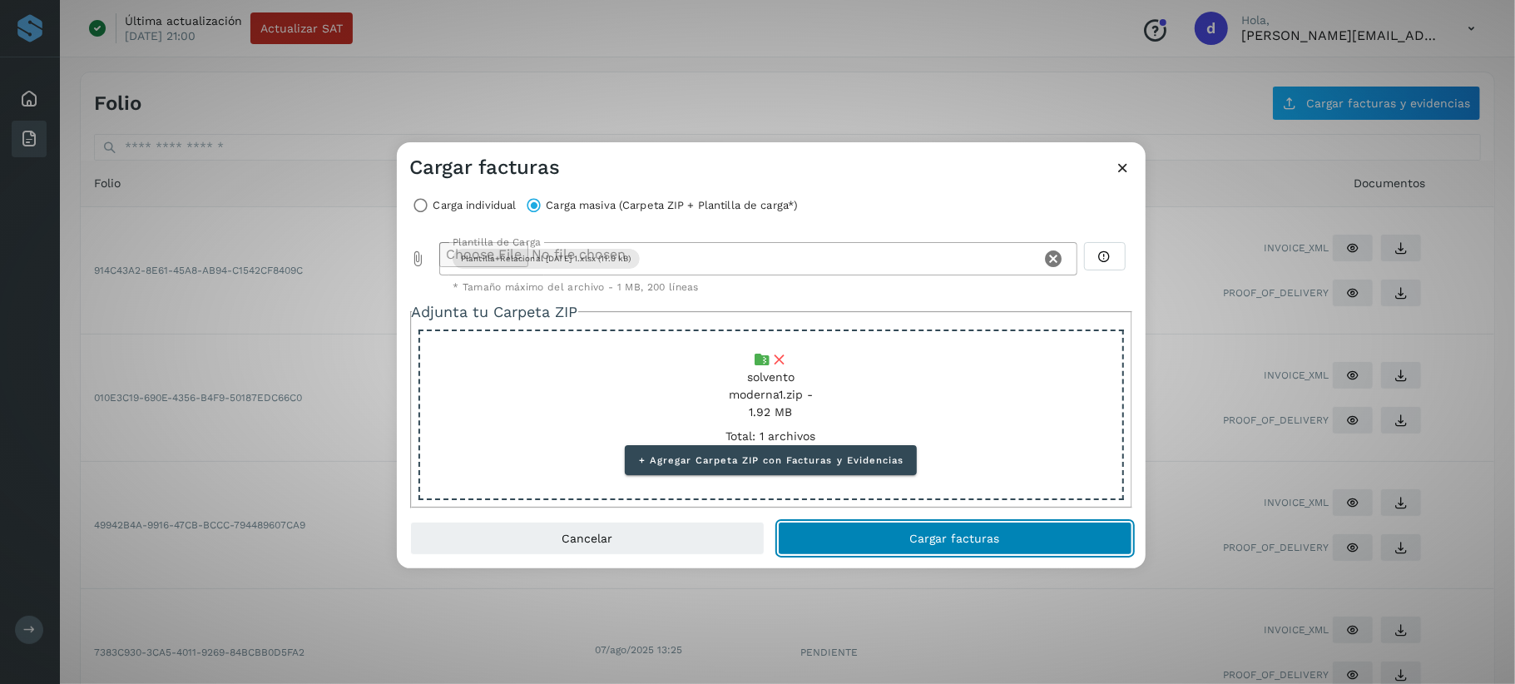
click at [862, 529] on button "Cargar facturas" at bounding box center [955, 538] width 354 height 33
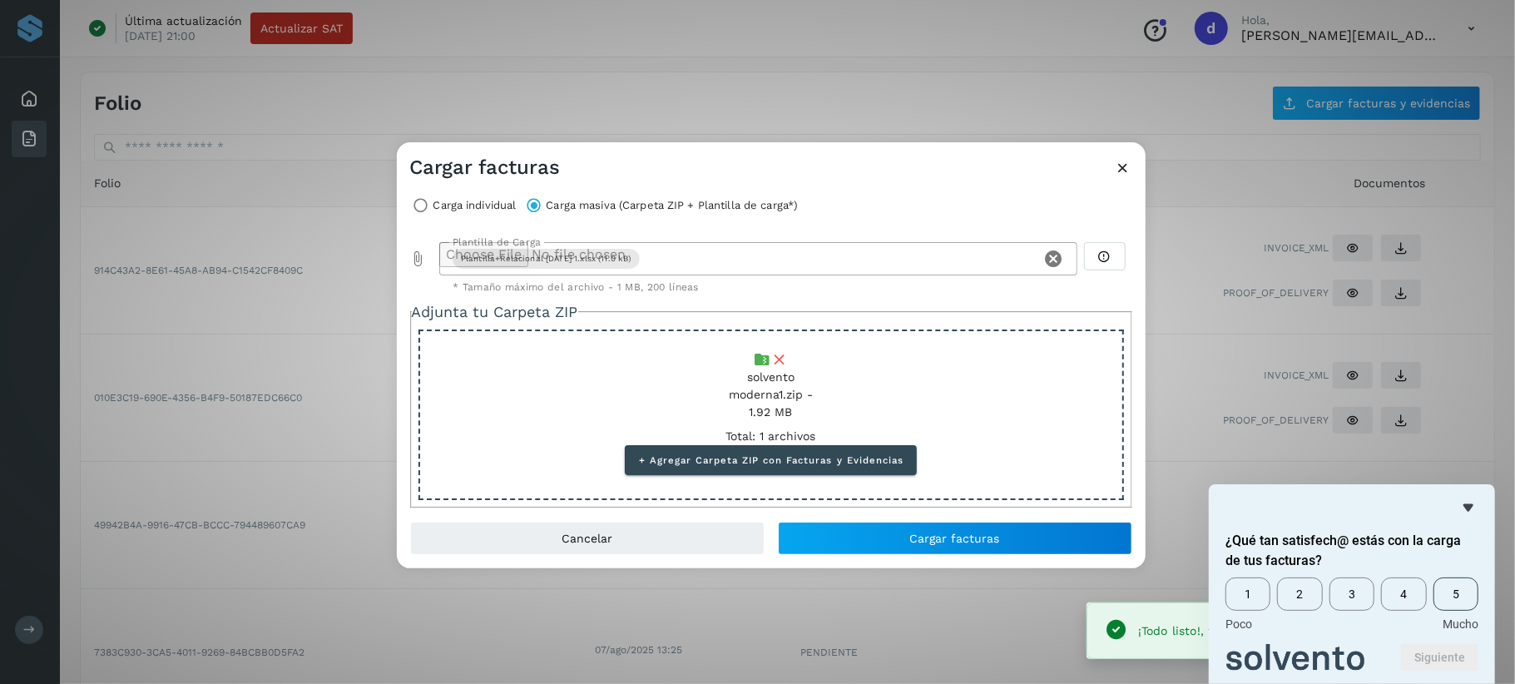
click at [1459, 594] on span "5" at bounding box center [1455, 593] width 45 height 33
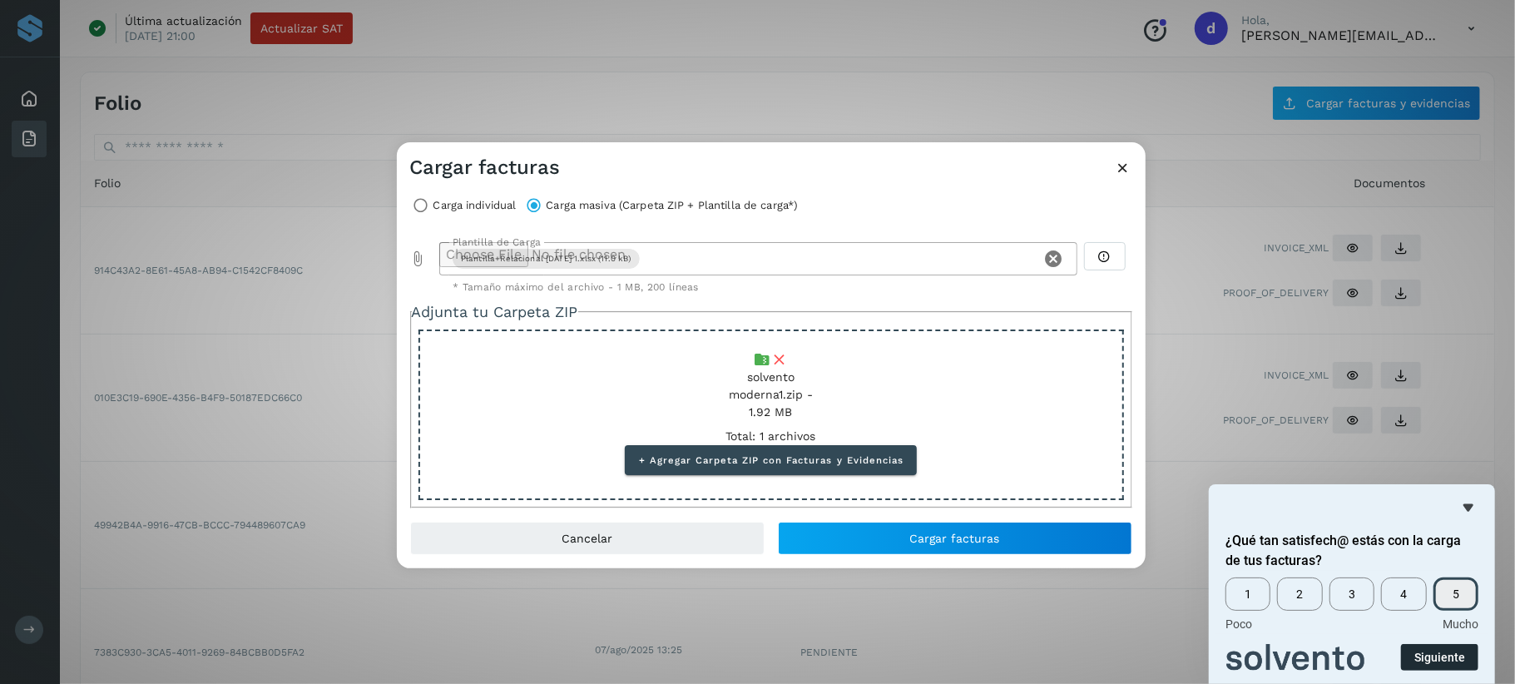
click at [1457, 656] on button "Siguiente" at bounding box center [1439, 657] width 77 height 27
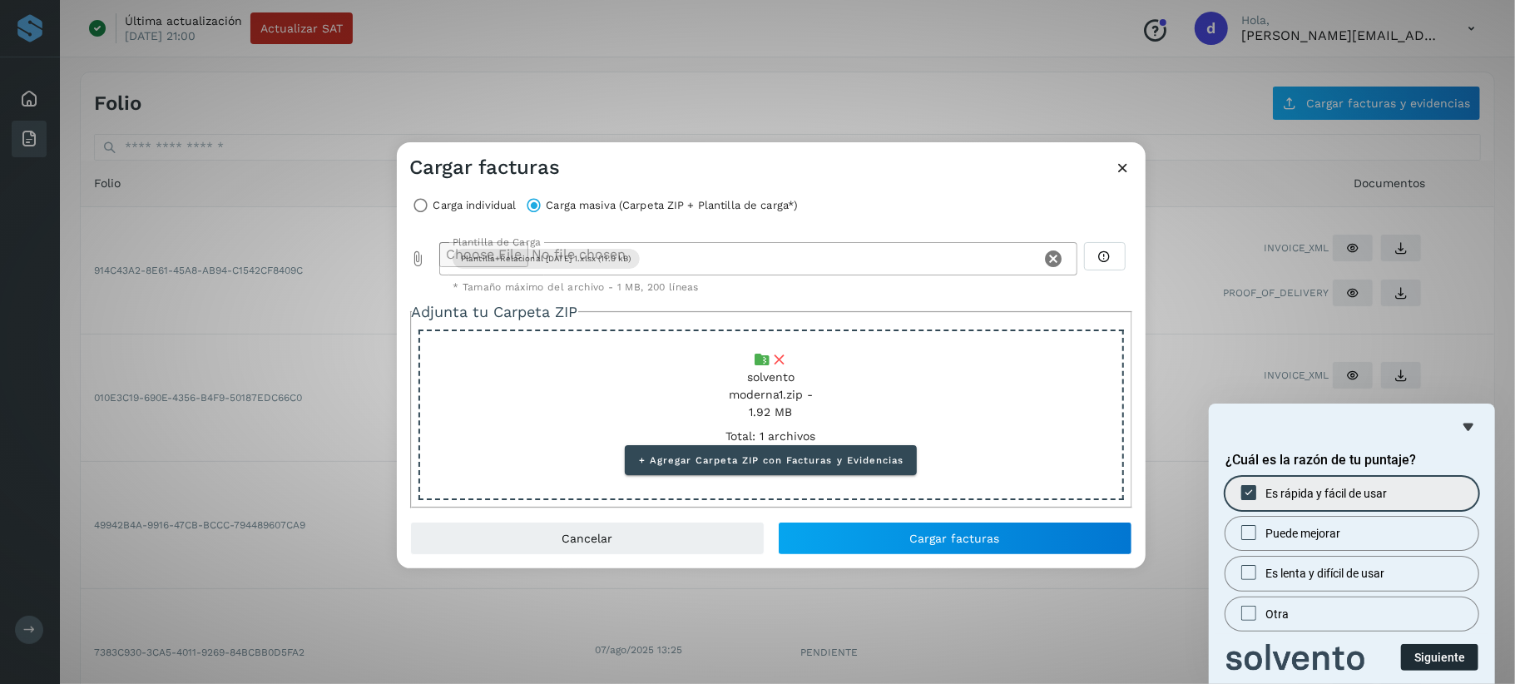
click at [1439, 662] on button "Siguiente" at bounding box center [1439, 657] width 77 height 27
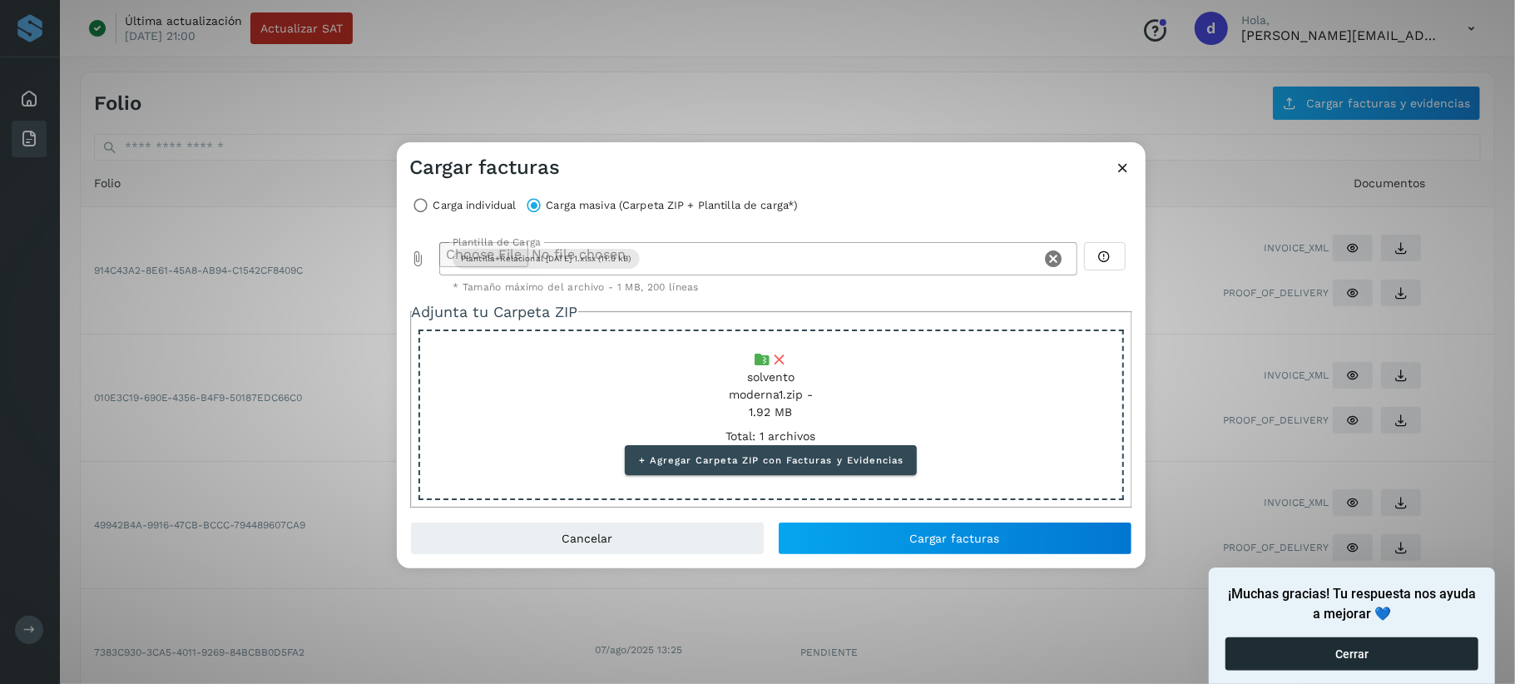
click at [1365, 653] on button "Cerrar" at bounding box center [1351, 653] width 253 height 33
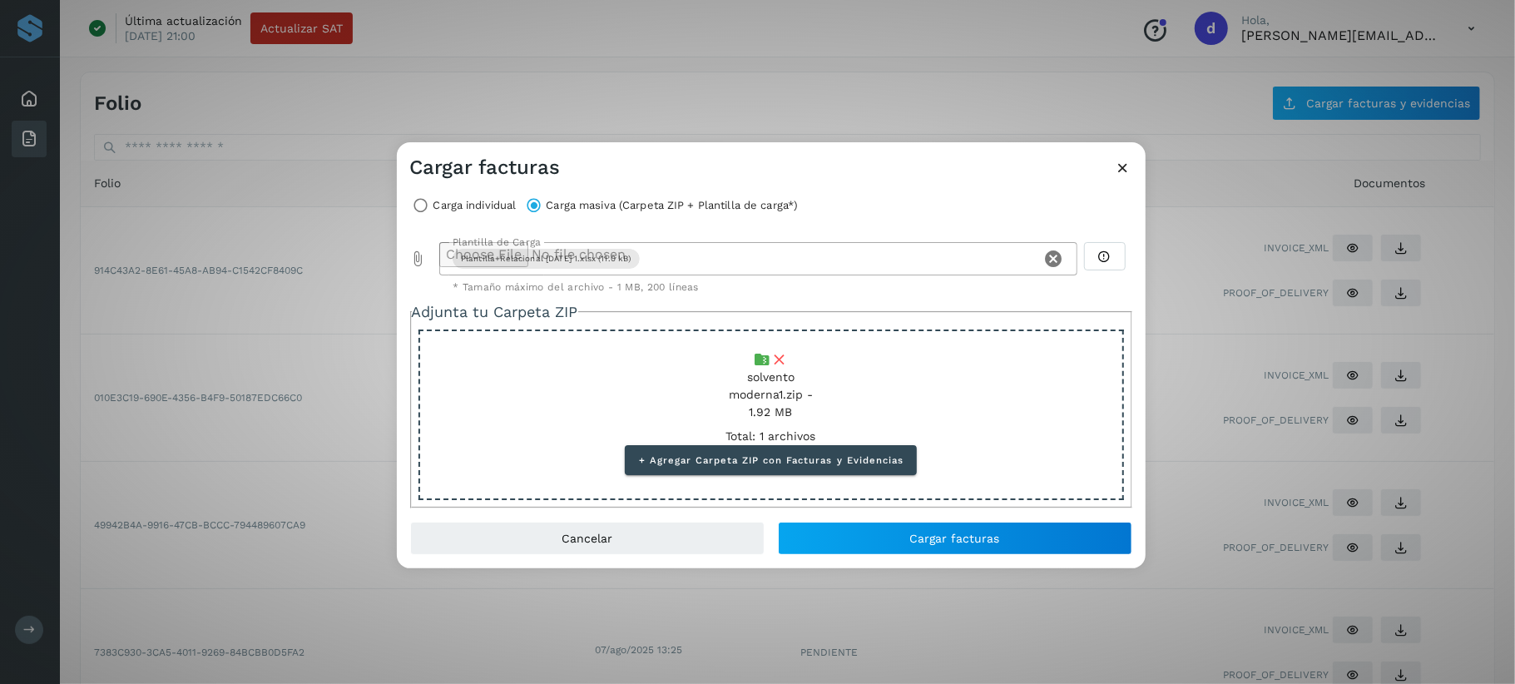
click at [1129, 171] on icon at bounding box center [1123, 167] width 17 height 17
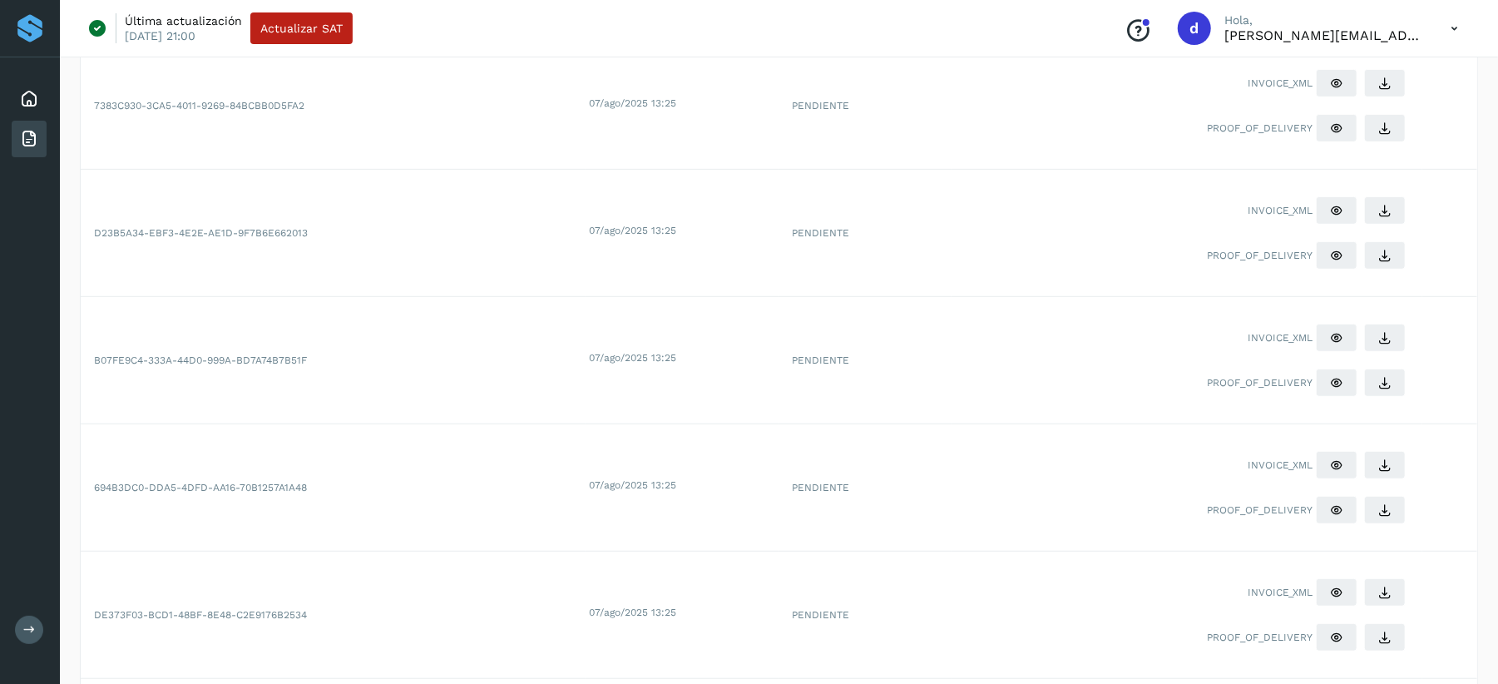
scroll to position [111, 0]
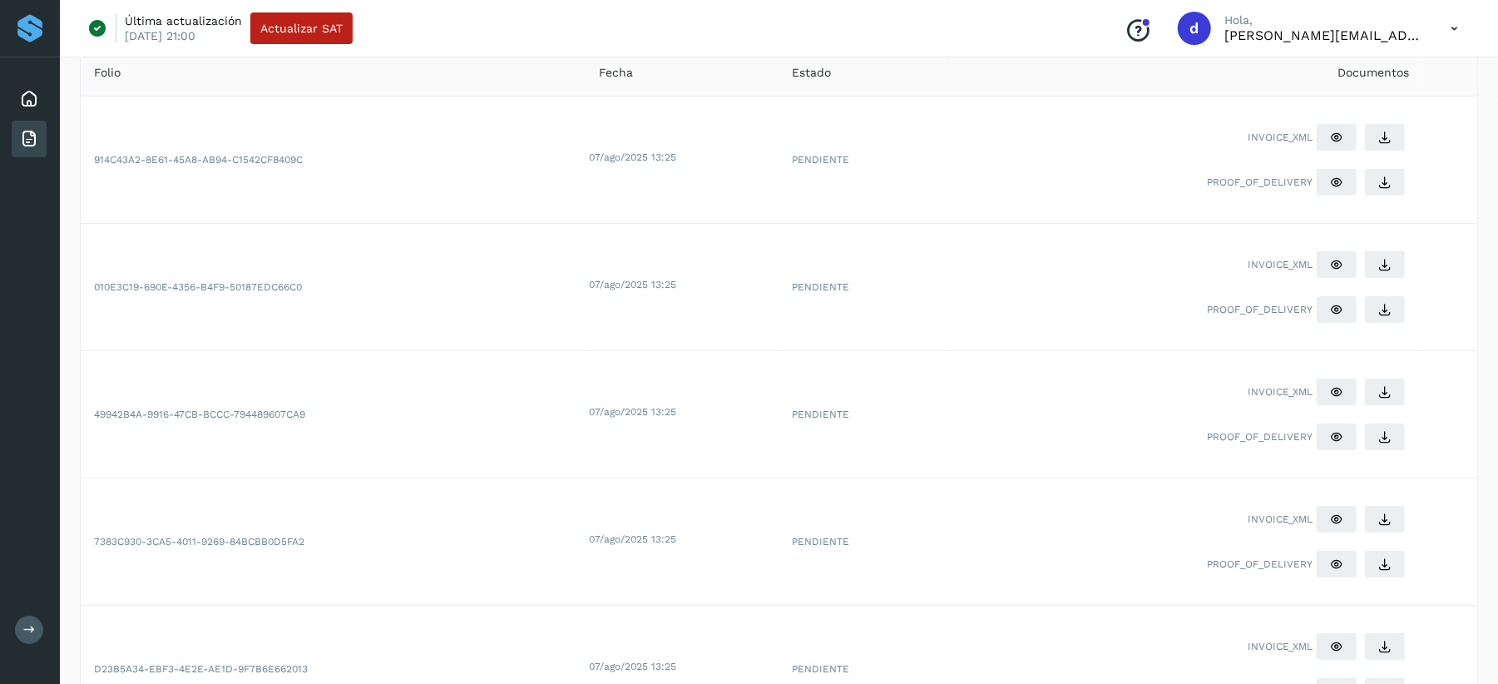
click at [1457, 24] on icon at bounding box center [1454, 29] width 34 height 34
click at [1328, 111] on div "Cerrar sesión" at bounding box center [1372, 107] width 198 height 32
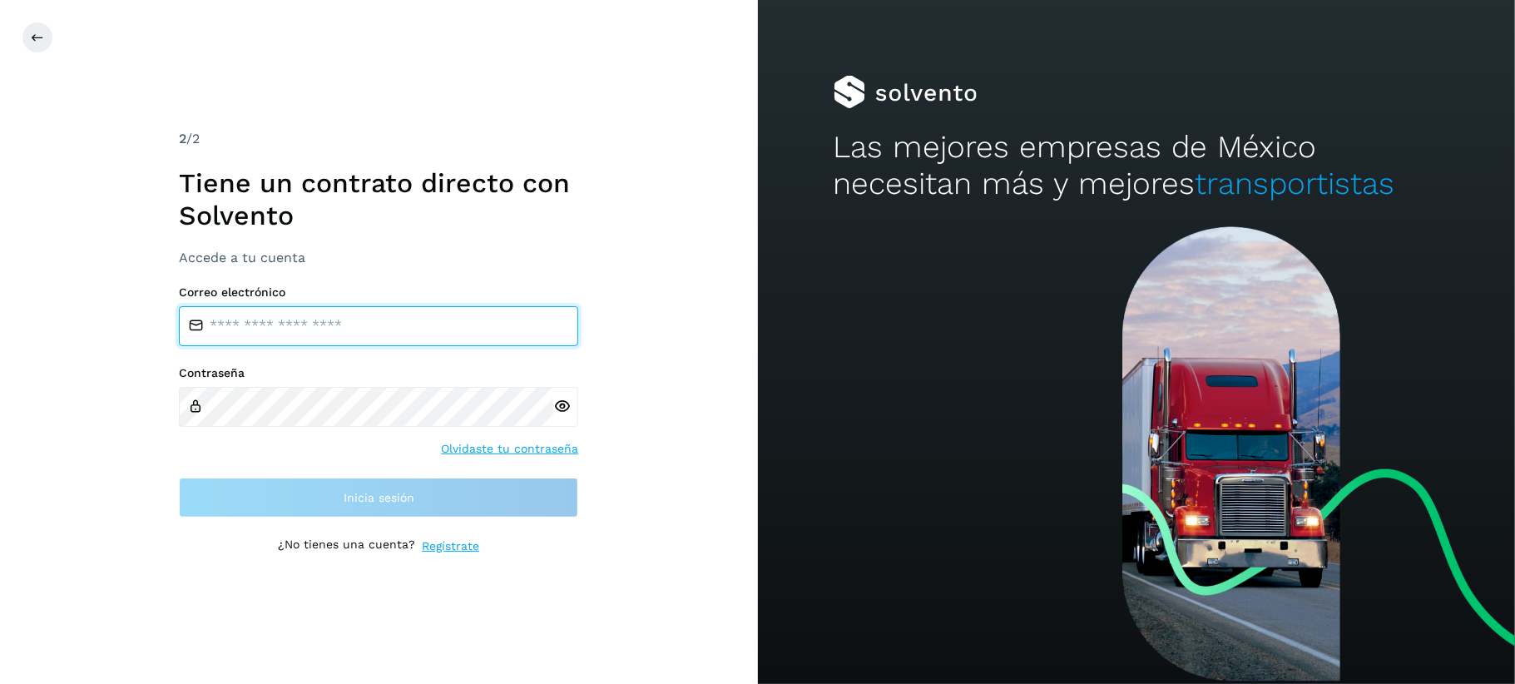
type input "**********"
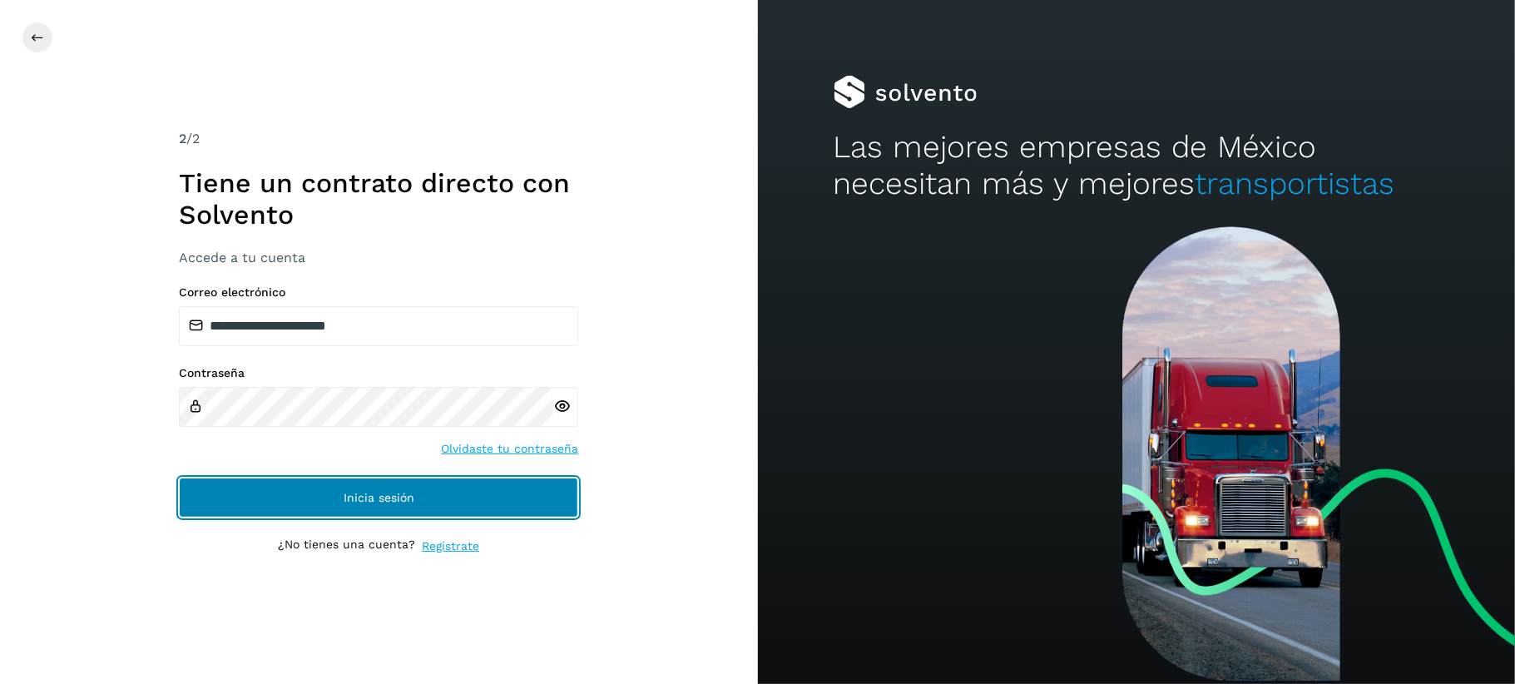
click at [387, 492] on span "Inicia sesión" at bounding box center [379, 498] width 71 height 12
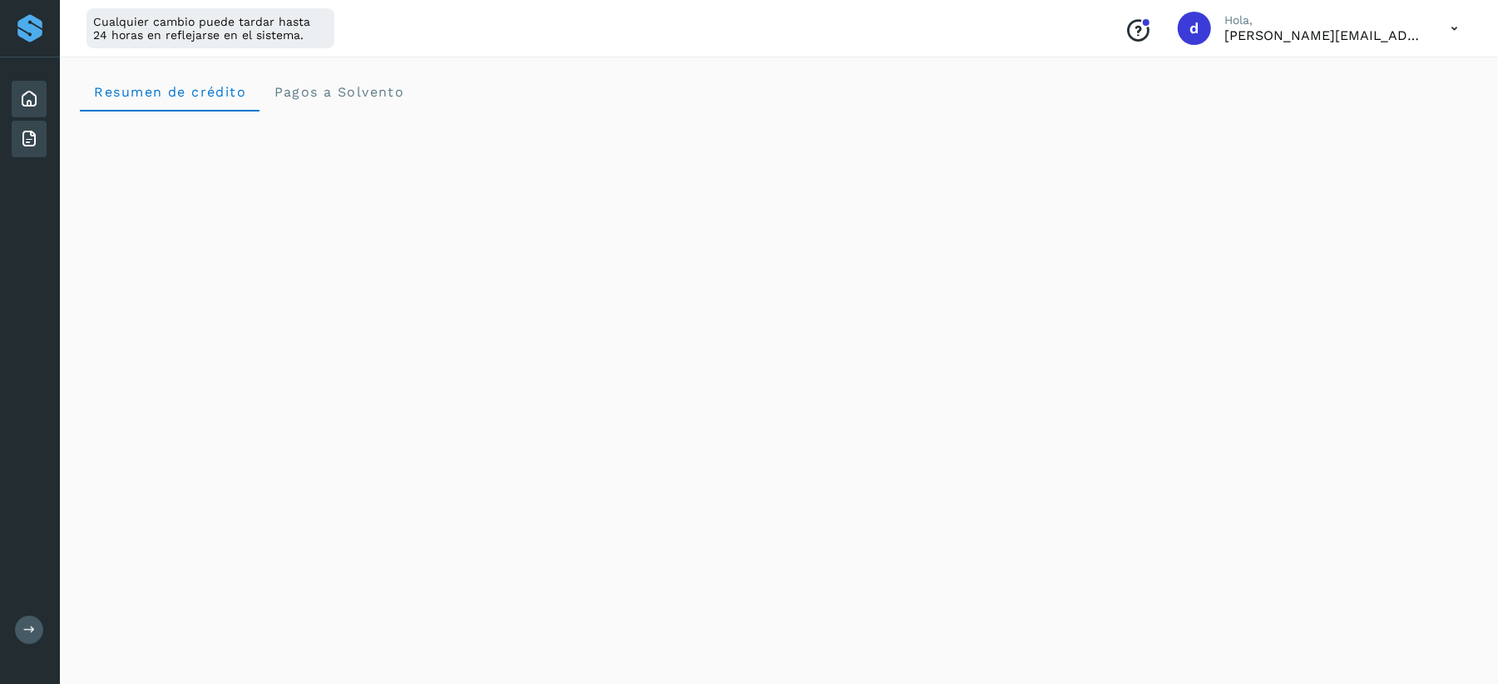
click at [24, 131] on icon at bounding box center [29, 139] width 20 height 20
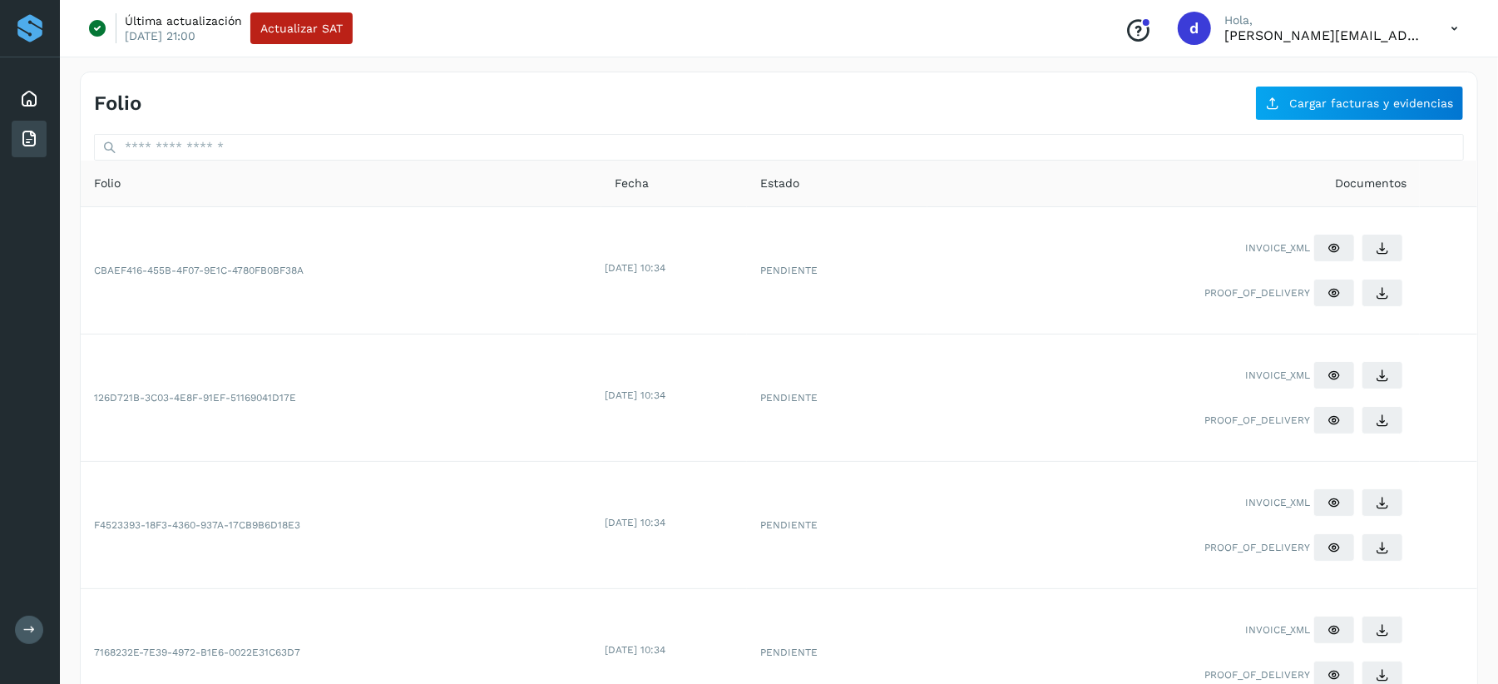
click at [37, 137] on icon at bounding box center [29, 139] width 20 height 20
click at [33, 101] on icon at bounding box center [29, 99] width 20 height 20
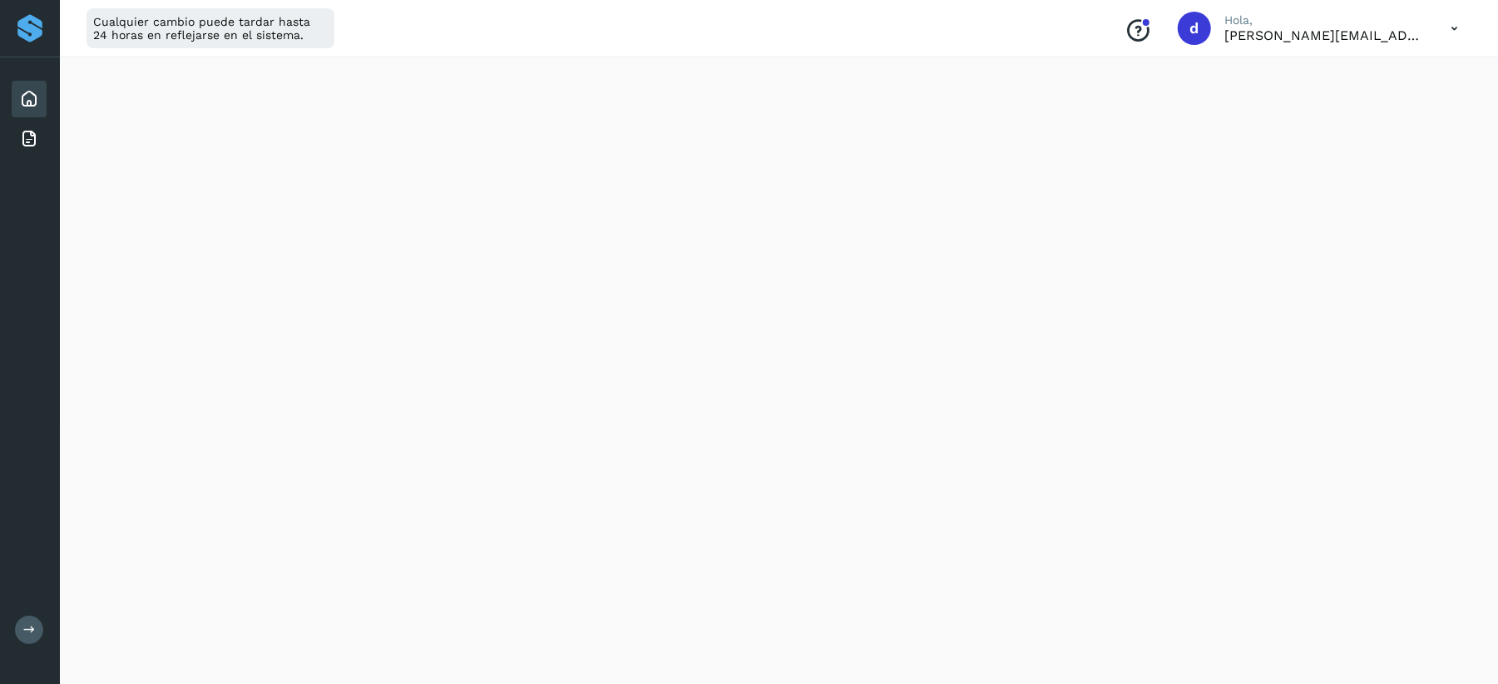
scroll to position [221, 0]
